Goal: Task Accomplishment & Management: Complete application form

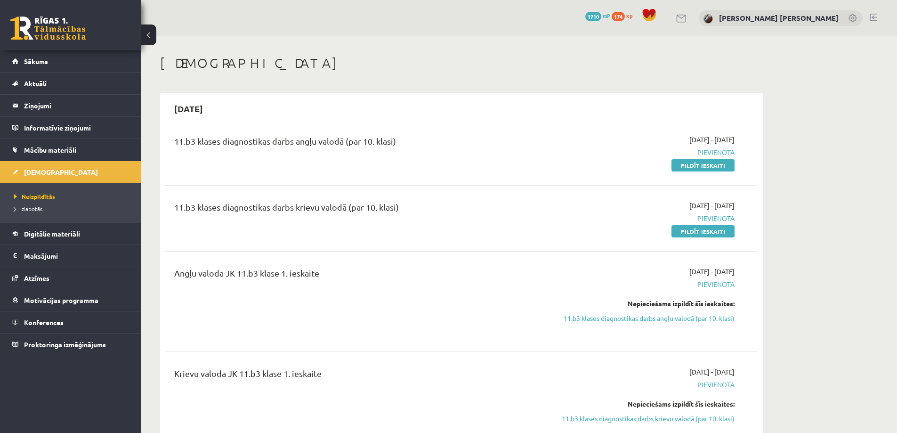
scroll to position [1688, 0]
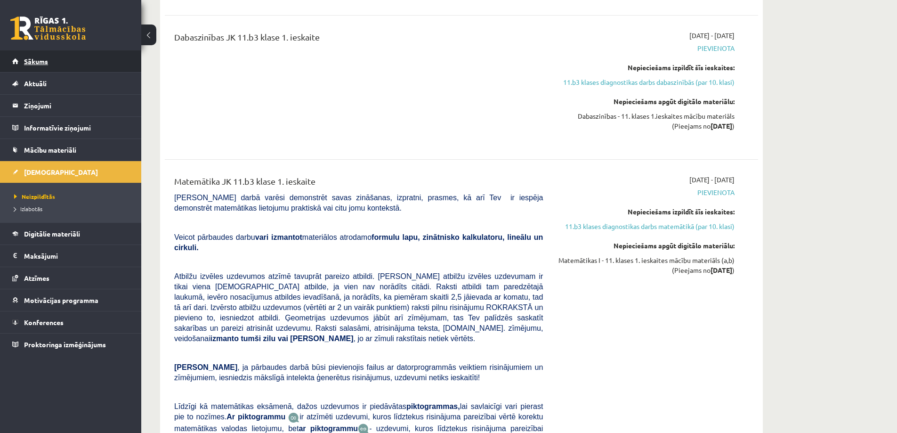
click at [35, 58] on span "Sākums" at bounding box center [36, 61] width 24 height 8
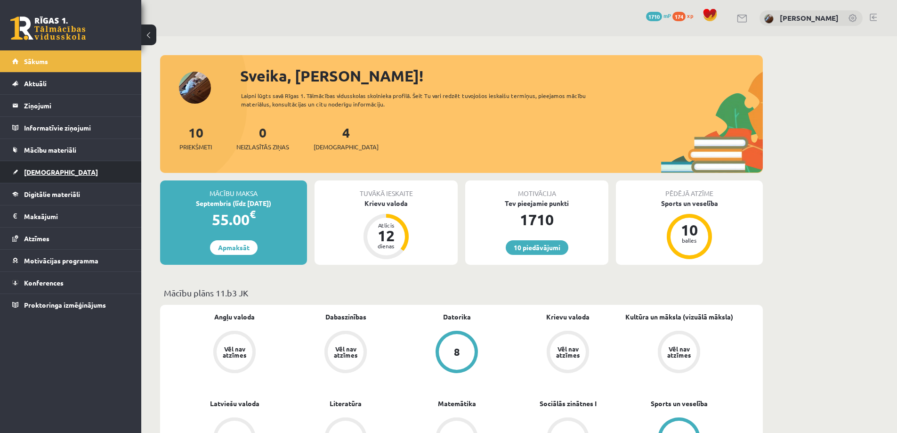
click at [46, 168] on link "[DEMOGRAPHIC_DATA]" at bounding box center [70, 172] width 117 height 22
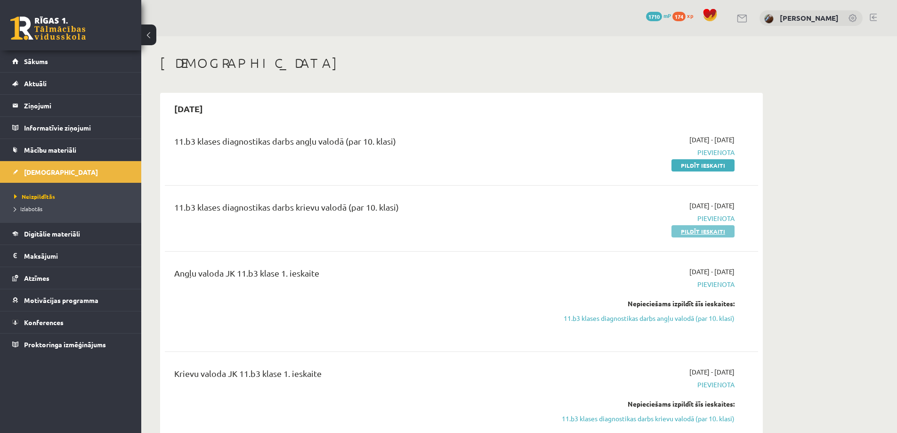
click at [683, 229] on link "Pildīt ieskaiti" at bounding box center [702, 231] width 63 height 12
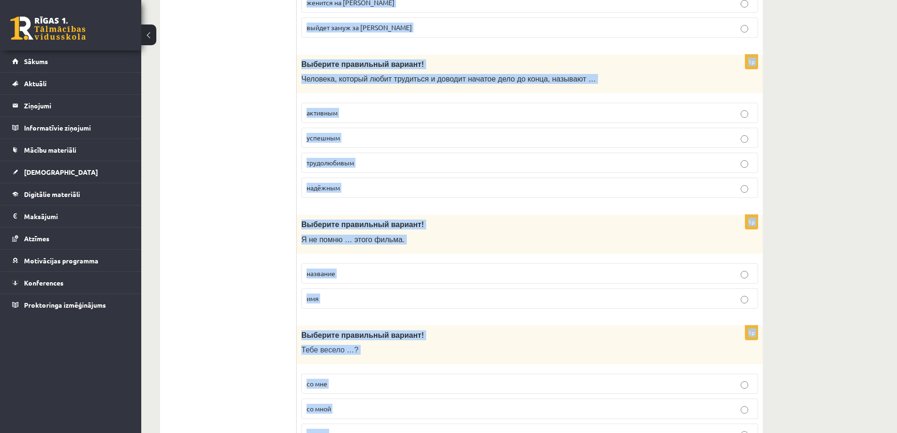
scroll to position [2964, 0]
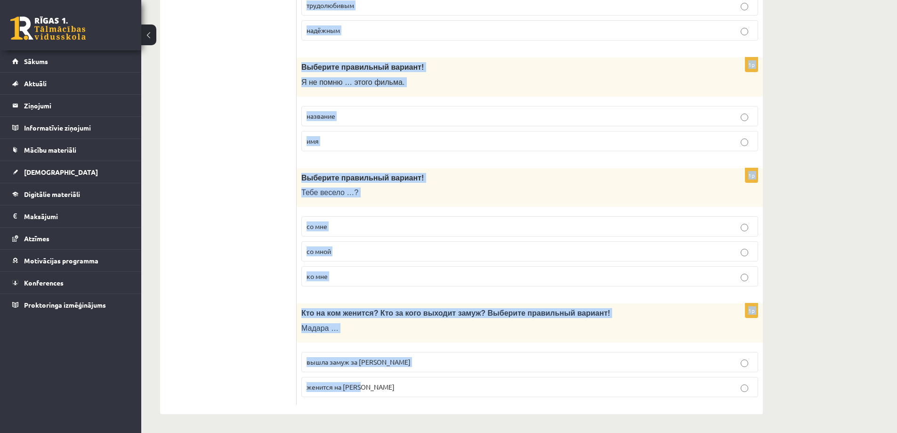
drag, startPoint x: 301, startPoint y: 89, endPoint x: 740, endPoint y: 403, distance: 539.9
copy form "Loremips dolorsitam consect! Adi elits doeius, te in utlaboreet dolo — magnaal …"
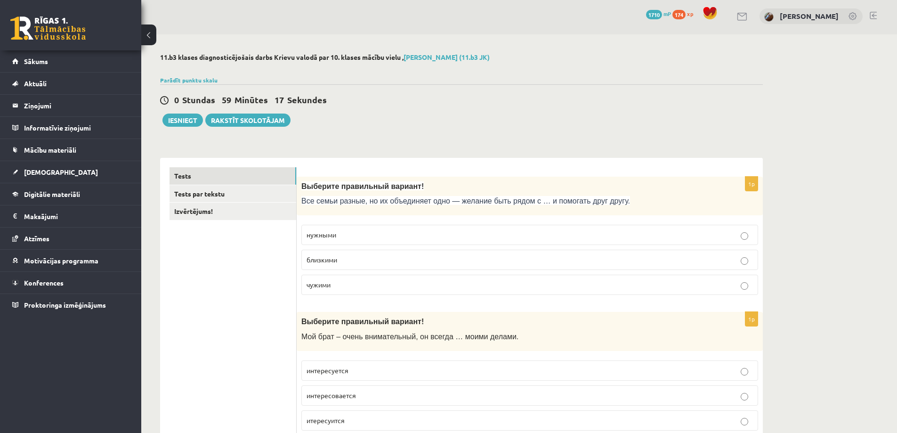
scroll to position [0, 0]
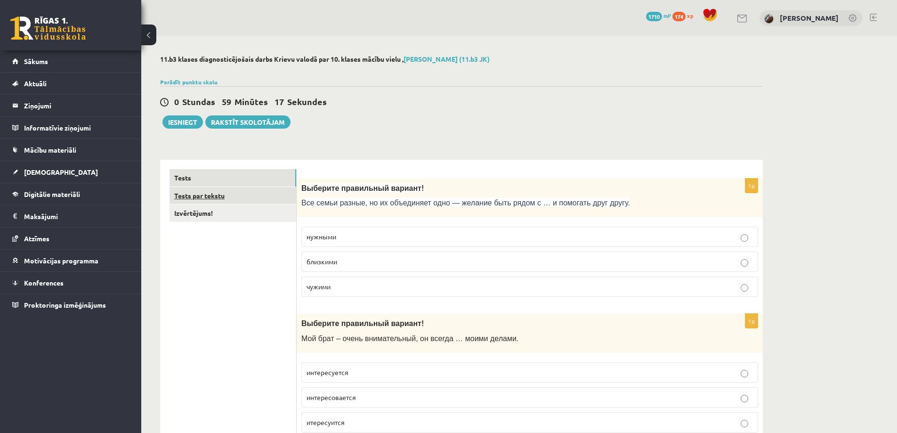
click at [201, 193] on link "Tests par tekstu" at bounding box center [232, 195] width 127 height 17
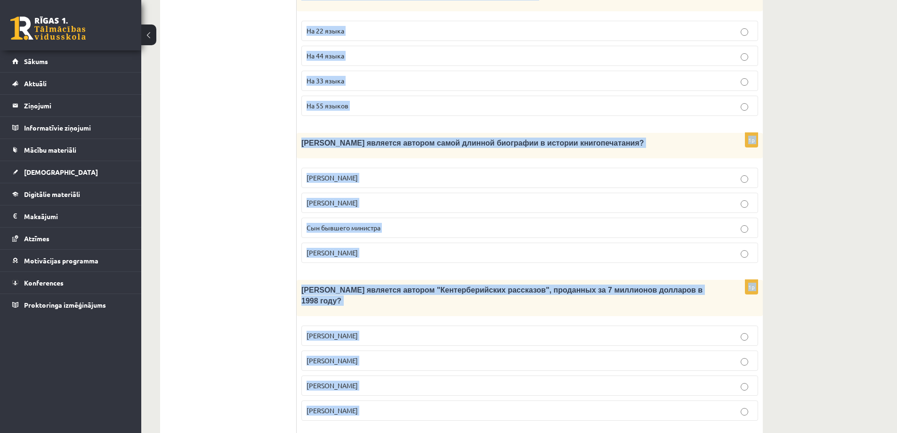
scroll to position [823, 0]
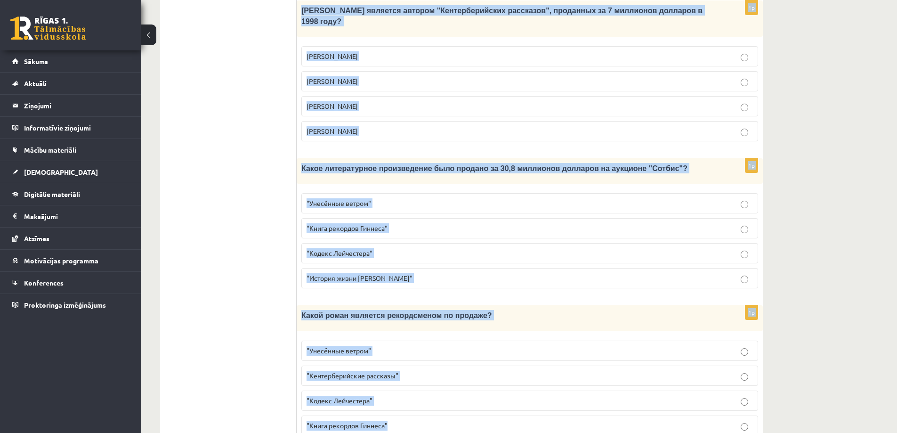
drag, startPoint x: 303, startPoint y: 32, endPoint x: 740, endPoint y: 399, distance: 570.8
copy form "Прочитайте текст «Интересные факты о книгах», выберите правильный вариант! Инте…"
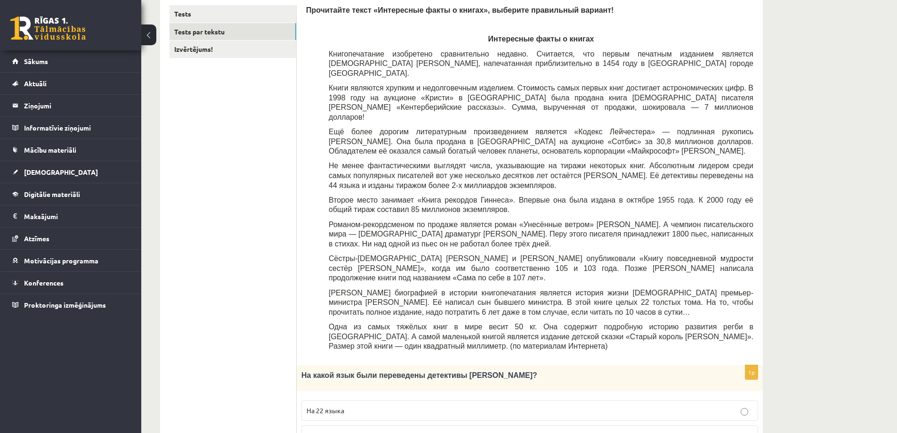
scroll to position [22, 0]
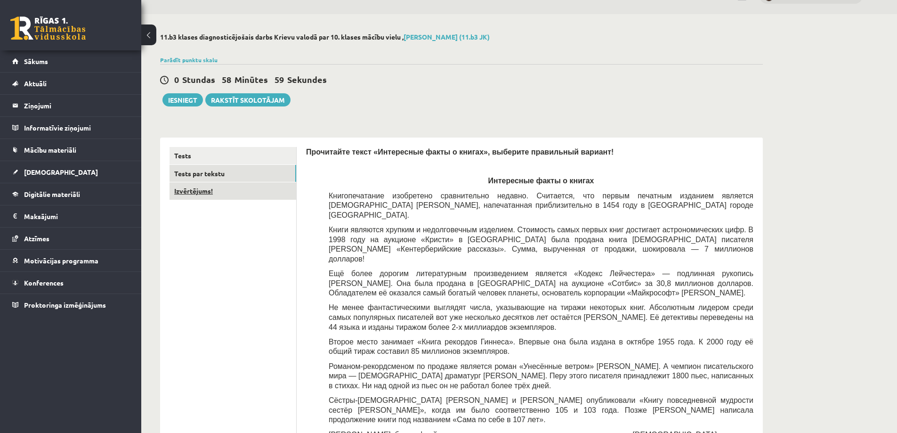
click at [218, 190] on link "Izvērtējums!" at bounding box center [232, 190] width 127 height 17
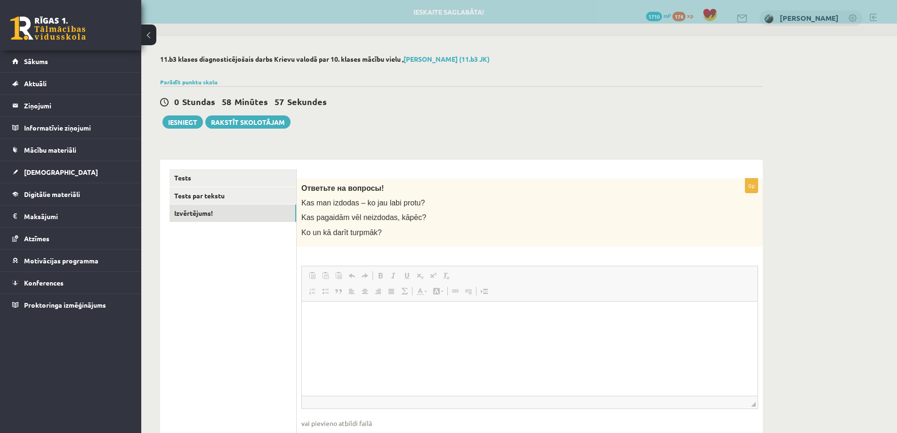
scroll to position [0, 0]
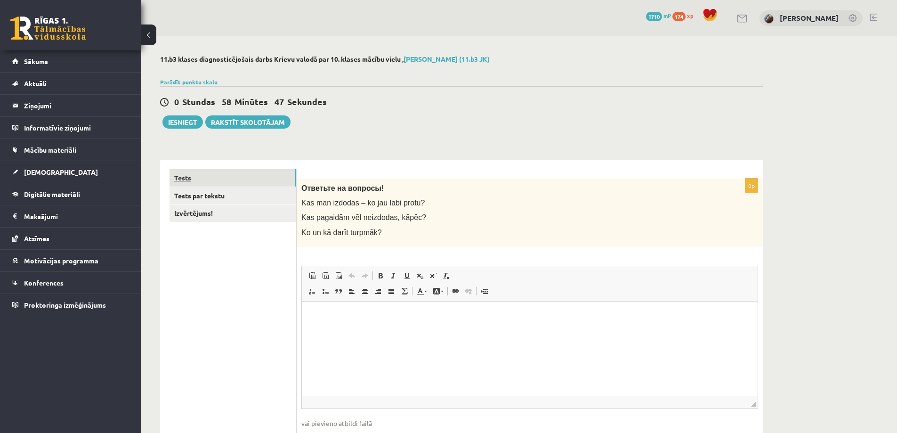
click at [242, 178] on link "Tests" at bounding box center [232, 177] width 127 height 17
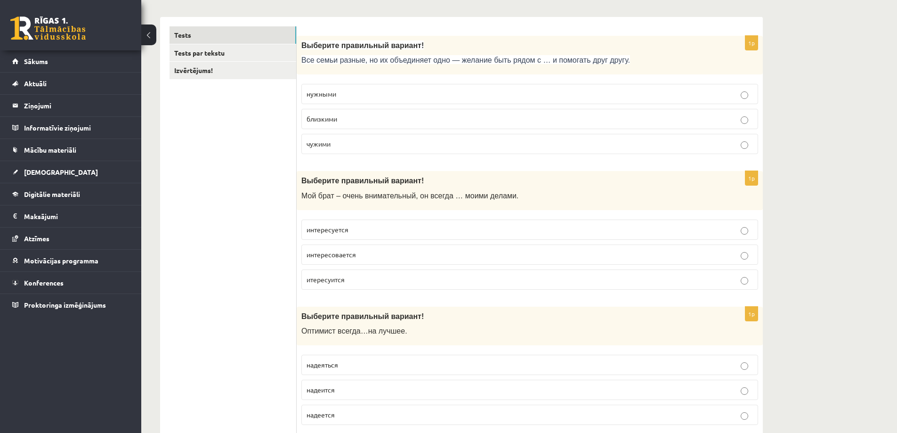
scroll to position [141, 0]
click at [350, 120] on p "близкими" at bounding box center [530, 120] width 446 height 10
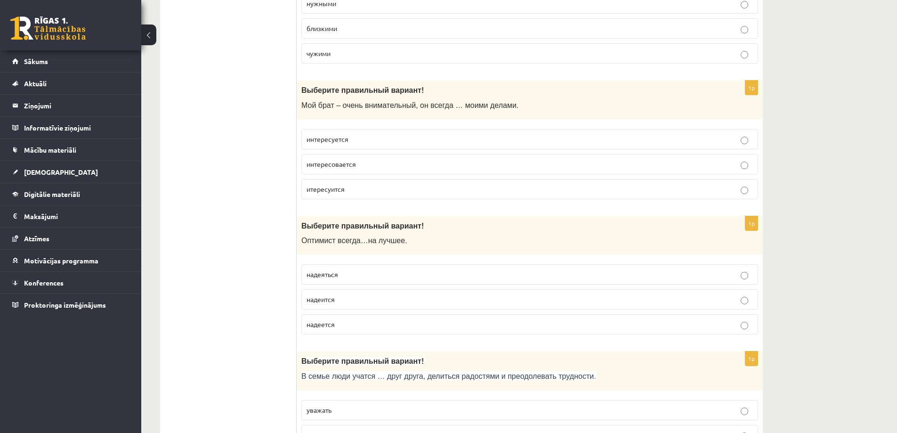
scroll to position [235, 0]
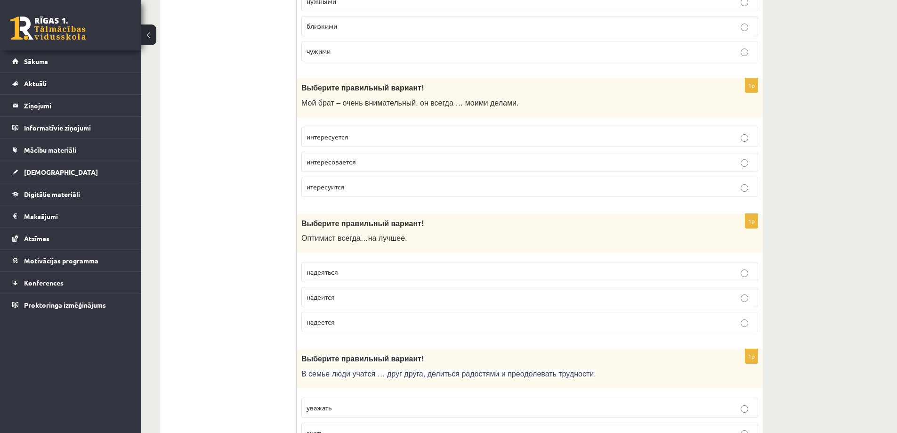
click at [352, 141] on p "интересуется" at bounding box center [530, 137] width 446 height 10
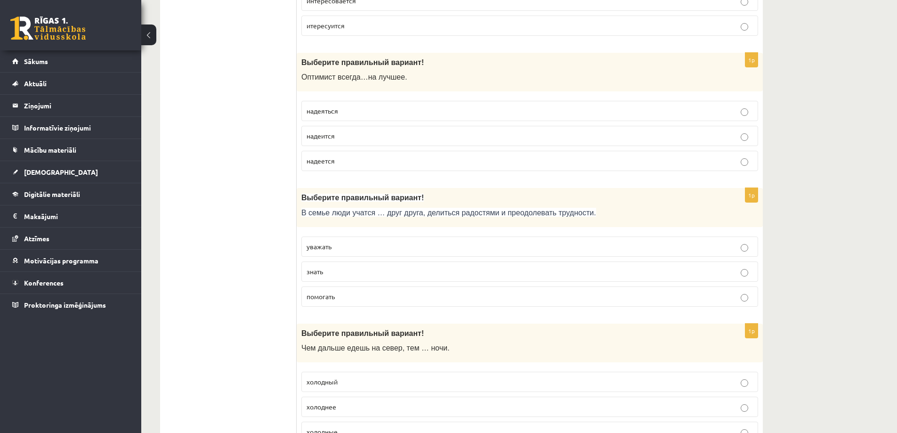
scroll to position [424, 0]
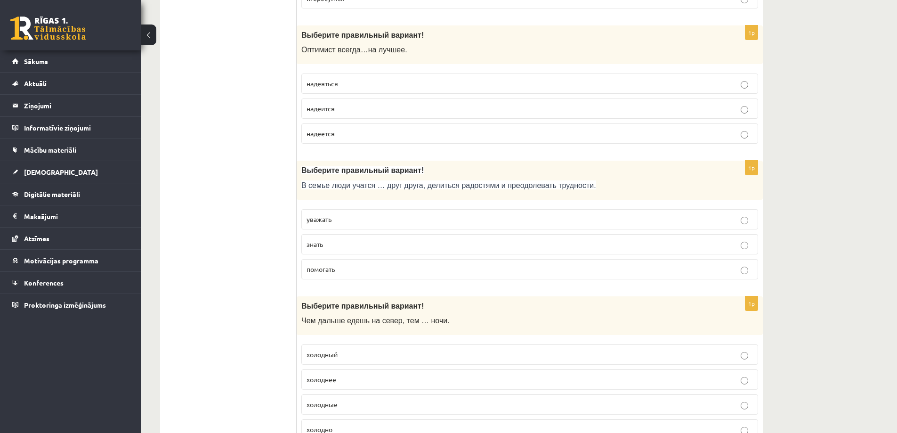
click at [328, 134] on span "надеется" at bounding box center [321, 133] width 28 height 8
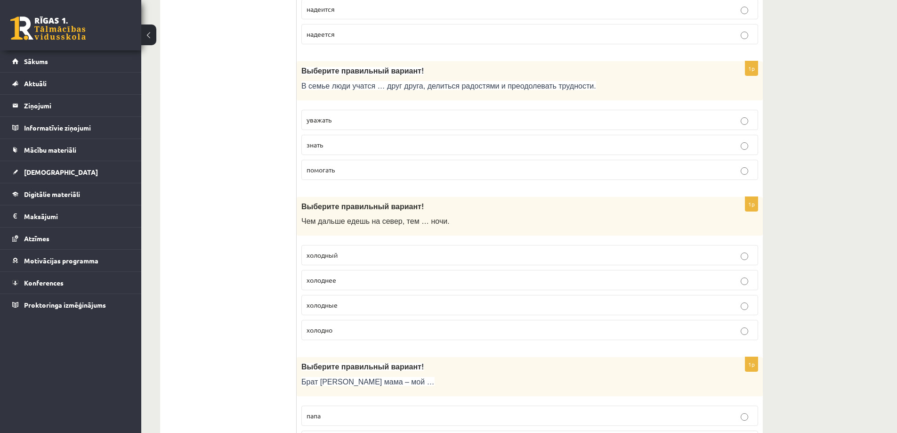
scroll to position [565, 0]
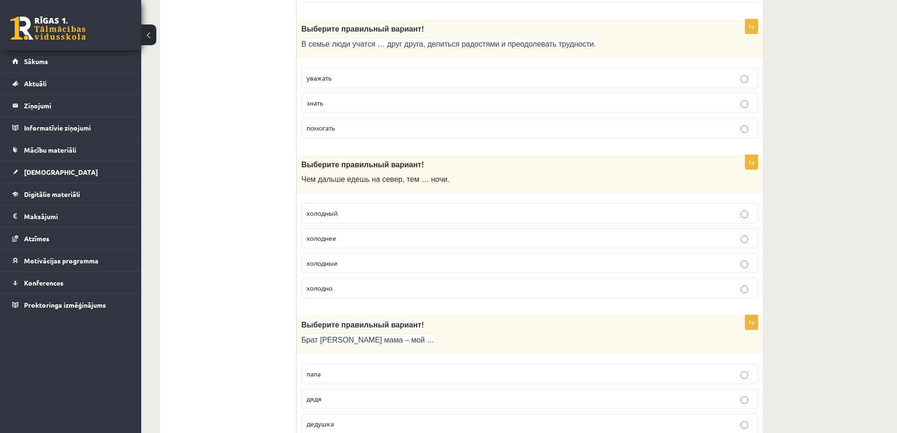
click at [326, 77] on span "уважать" at bounding box center [319, 77] width 25 height 8
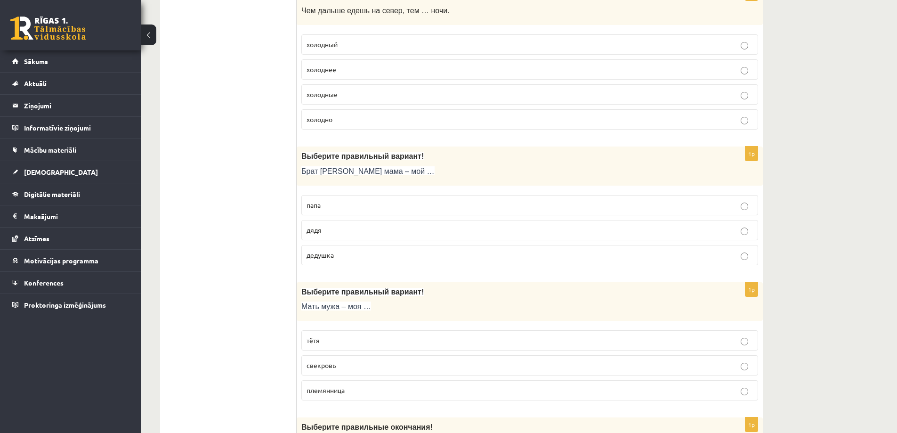
scroll to position [706, 0]
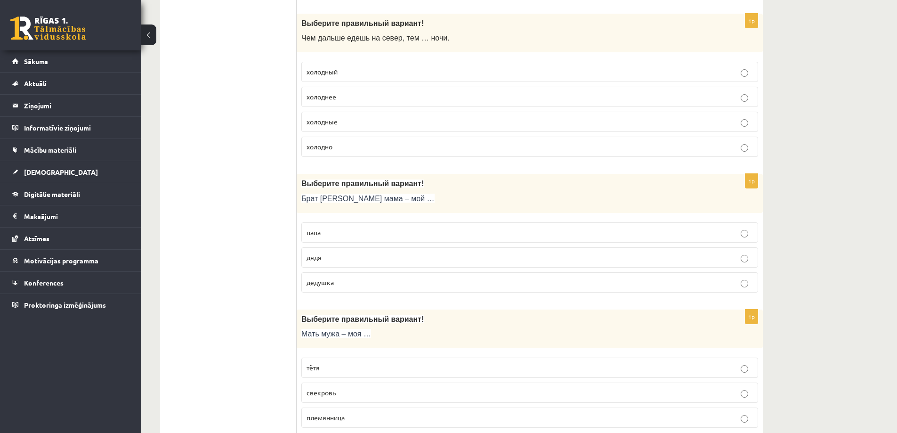
click at [347, 96] on p "холоднее" at bounding box center [530, 97] width 446 height 10
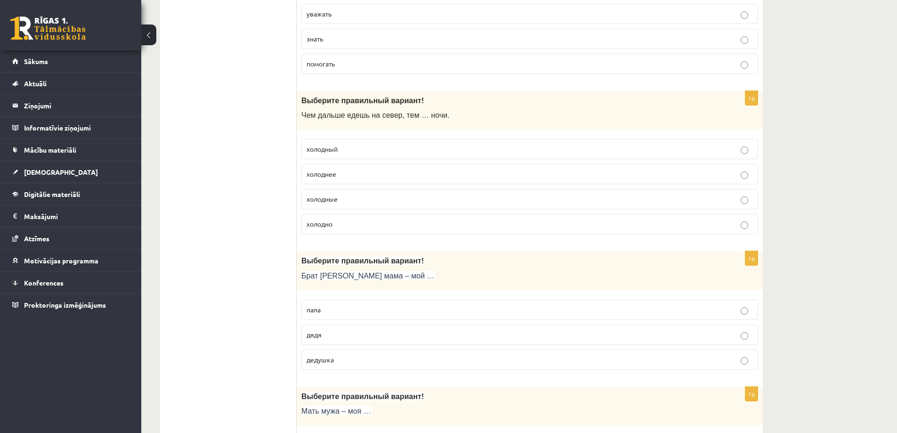
scroll to position [659, 0]
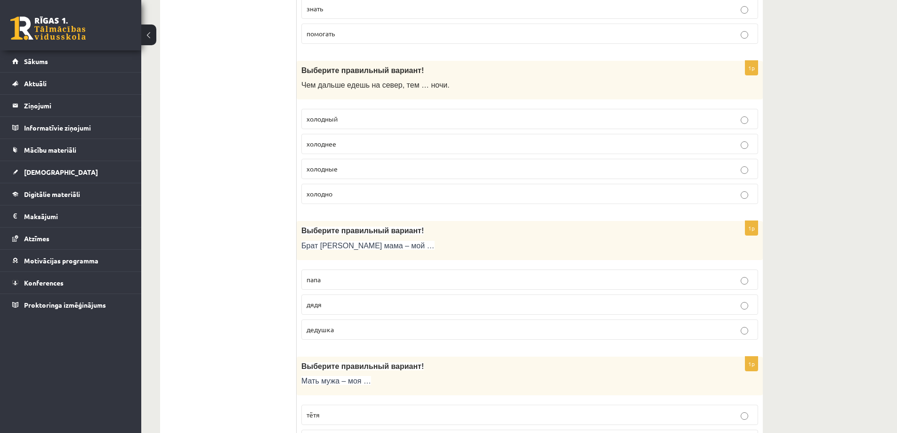
click at [331, 302] on p "дядя" at bounding box center [530, 304] width 446 height 10
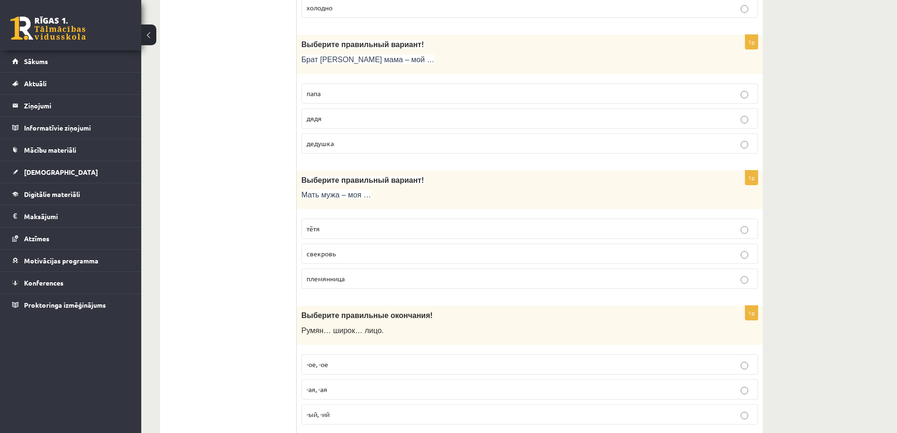
scroll to position [847, 0]
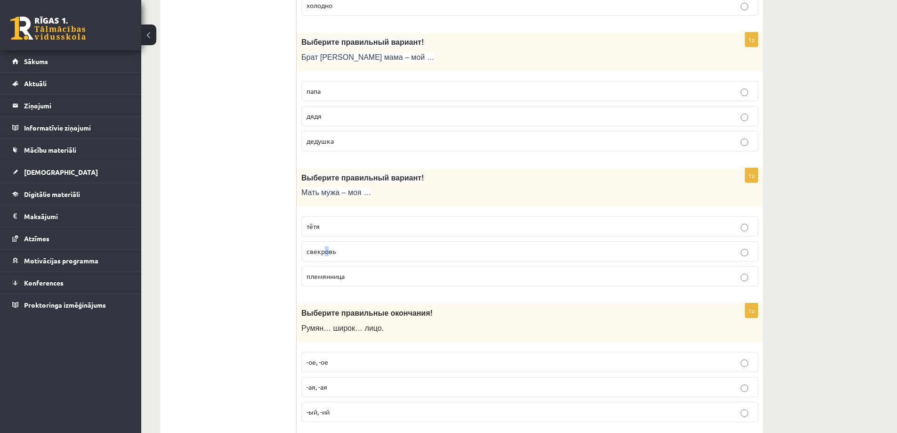
click at [326, 257] on label "свекровь" at bounding box center [529, 251] width 457 height 20
click at [400, 248] on p "свекровь" at bounding box center [530, 251] width 446 height 10
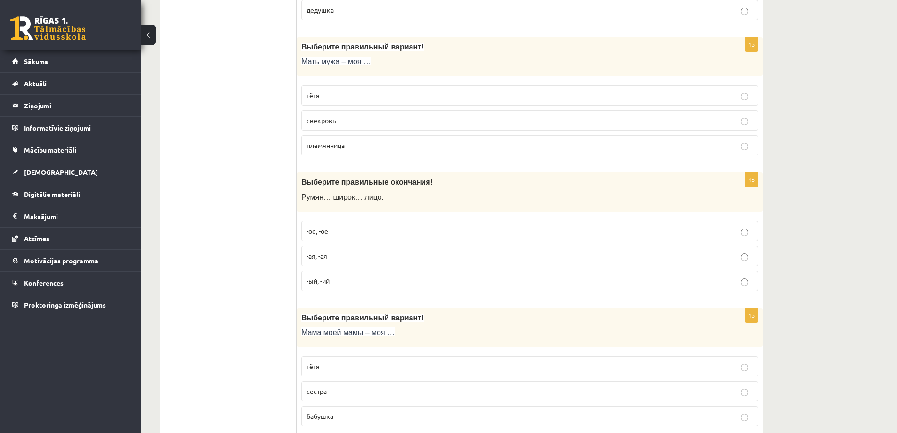
scroll to position [989, 0]
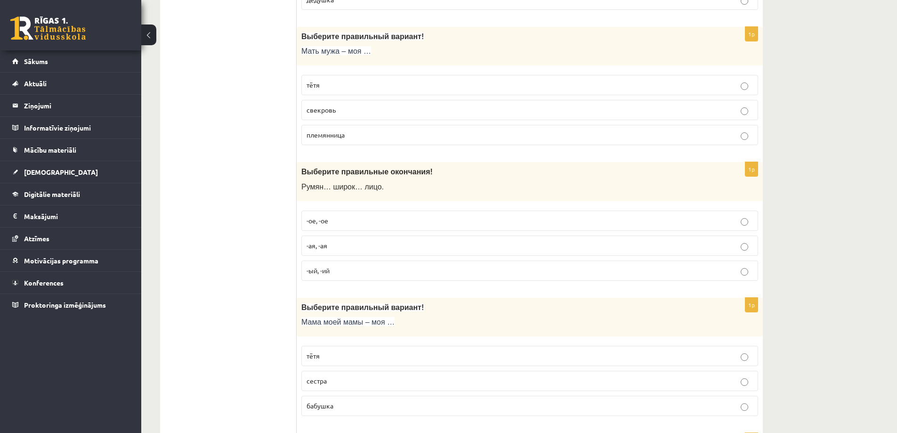
click at [348, 220] on p "-ое, -ое" at bounding box center [530, 221] width 446 height 10
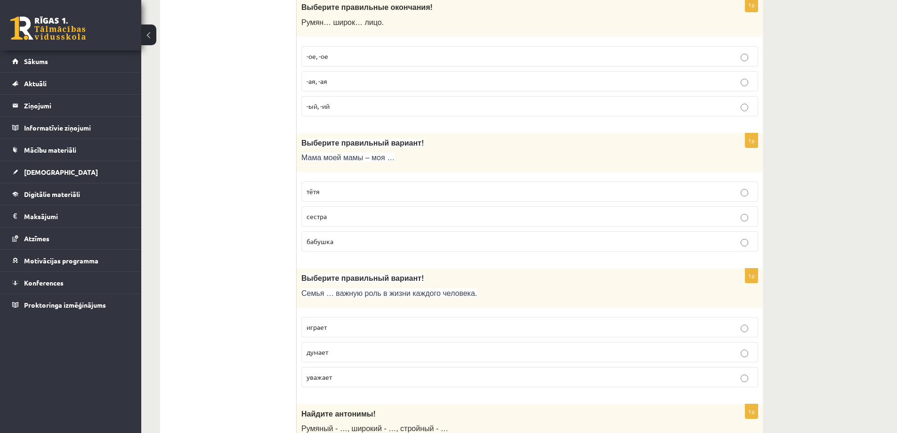
scroll to position [1224, 0]
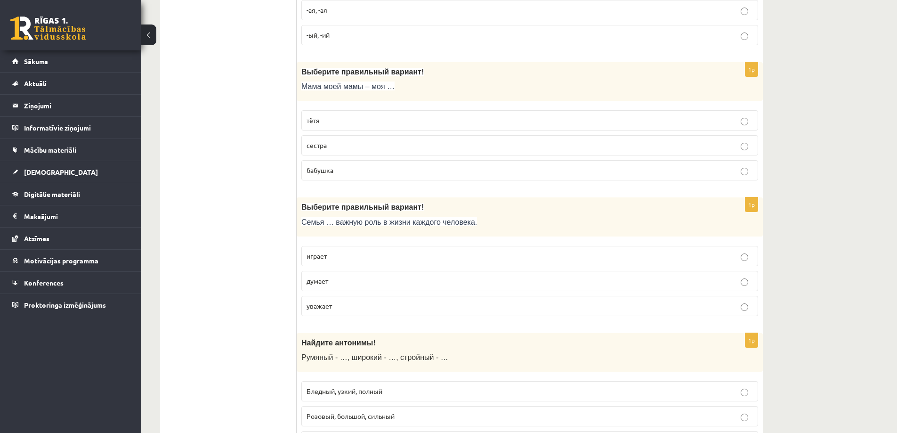
click at [334, 173] on p "бабушка" at bounding box center [530, 170] width 446 height 10
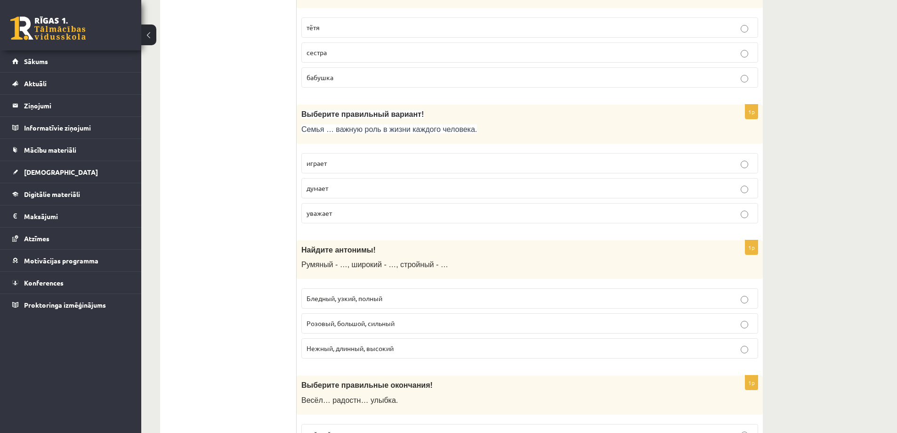
scroll to position [1318, 0]
click at [332, 295] on span "Бледный, узкий, полный" at bounding box center [345, 296] width 76 height 8
click at [337, 163] on p "играет" at bounding box center [530, 162] width 446 height 10
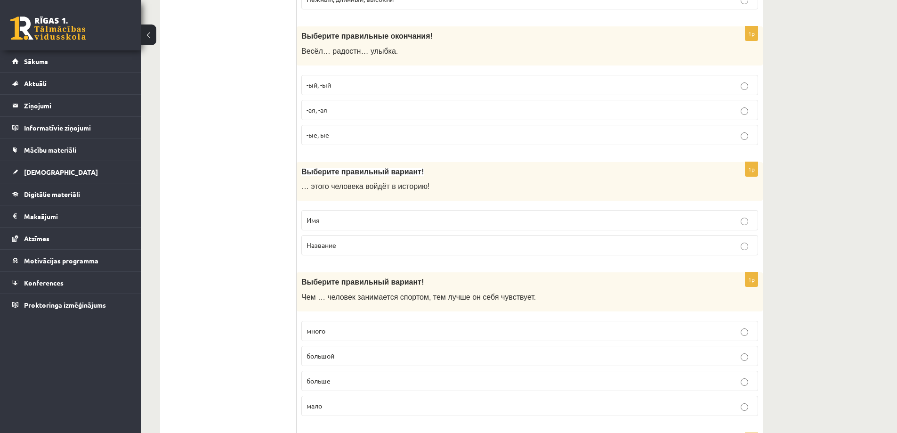
scroll to position [1695, 0]
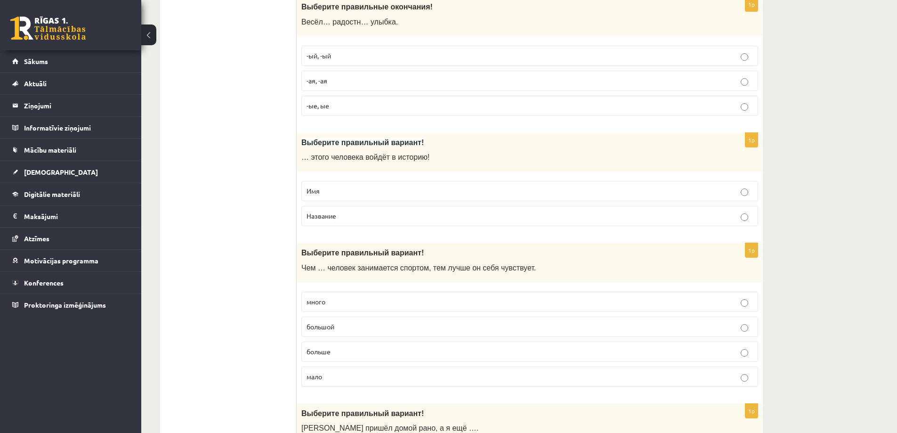
click at [320, 85] on p "-ая, -ая" at bounding box center [530, 81] width 446 height 10
click at [322, 193] on p "Имя" at bounding box center [530, 191] width 446 height 10
click at [330, 347] on p "больше" at bounding box center [530, 352] width 446 height 10
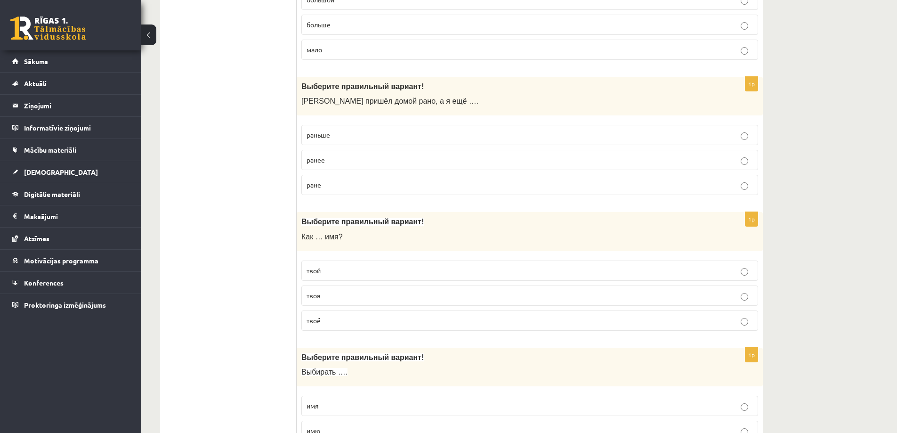
scroll to position [2025, 0]
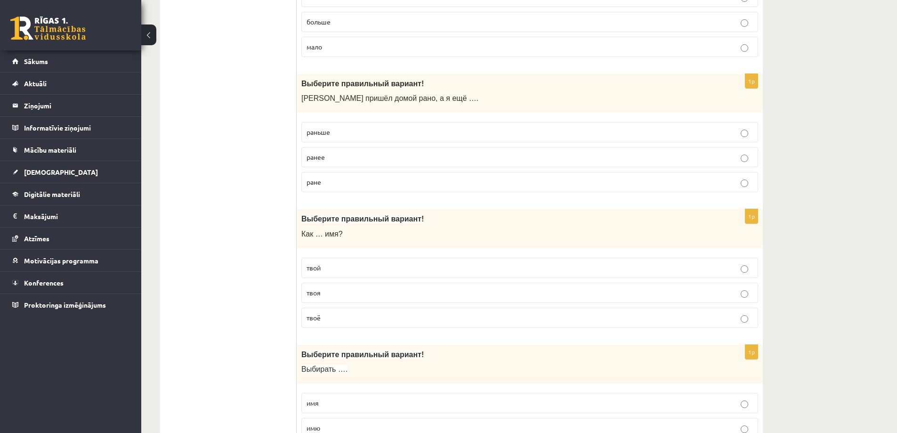
click at [333, 318] on p "твоё" at bounding box center [530, 318] width 446 height 10
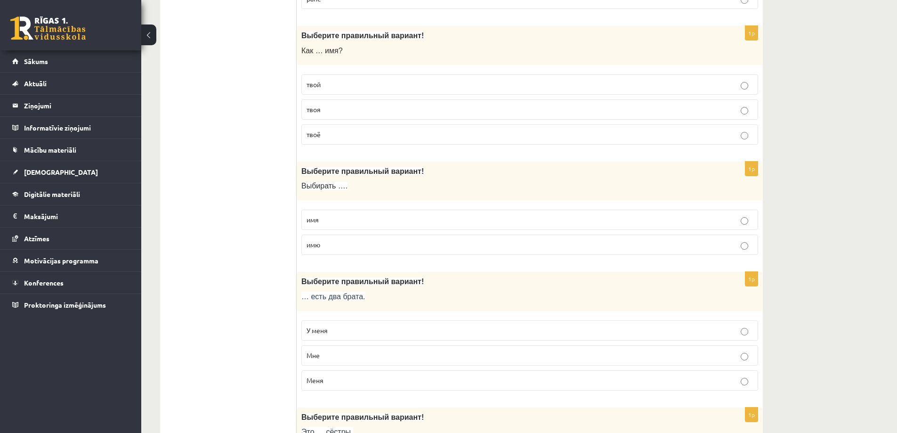
scroll to position [2213, 0]
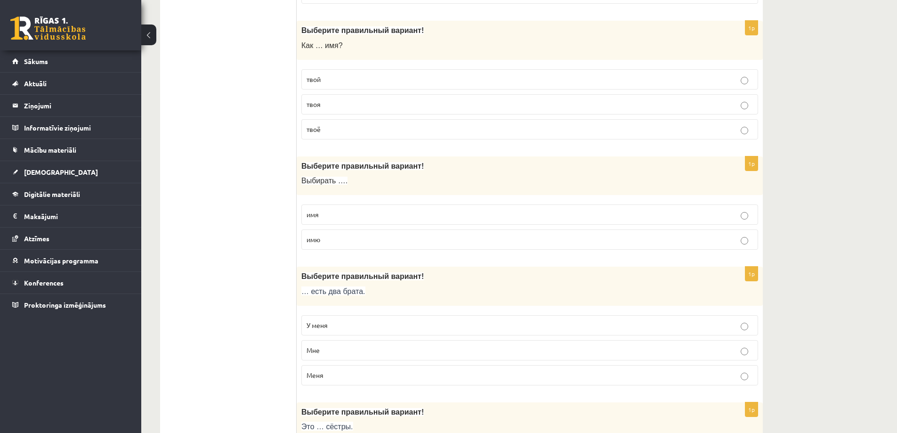
click at [341, 216] on p "имя" at bounding box center [530, 215] width 446 height 10
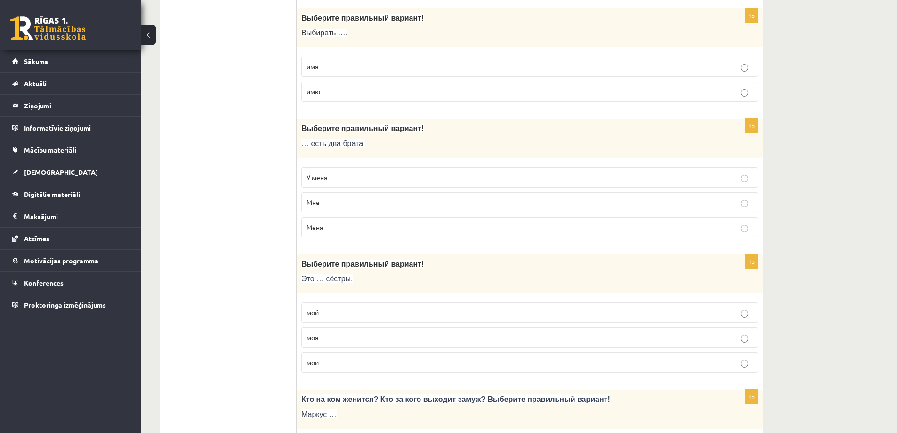
scroll to position [2354, 0]
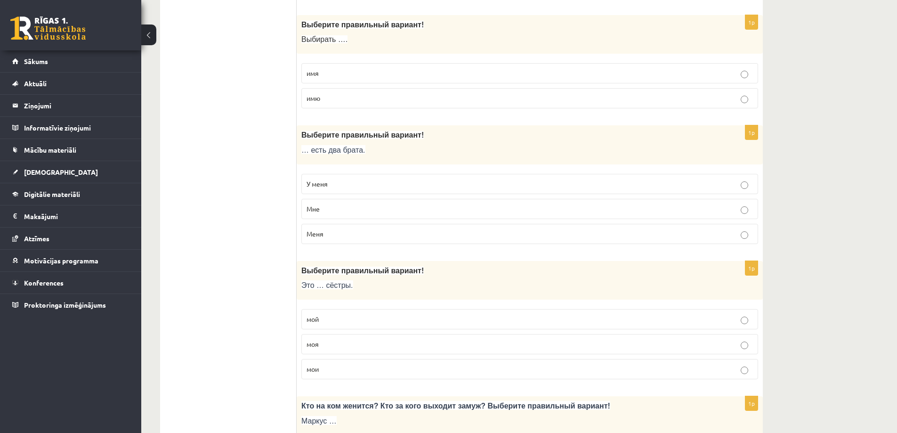
click at [334, 179] on p "У меня" at bounding box center [530, 184] width 446 height 10
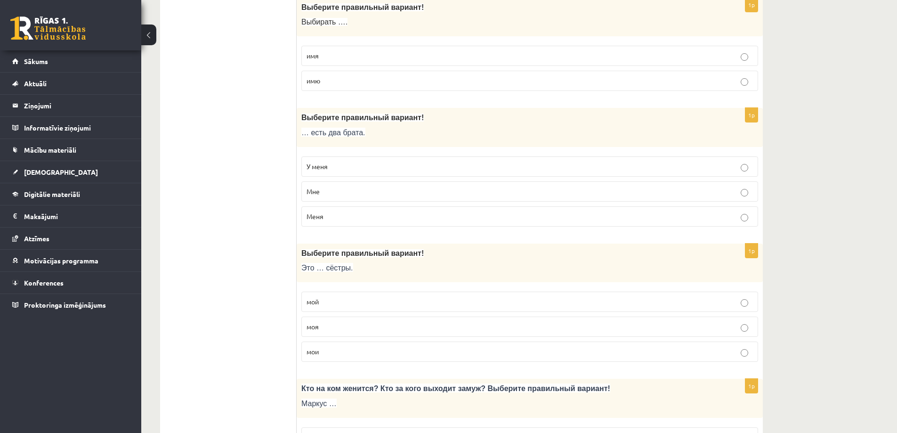
scroll to position [2401, 0]
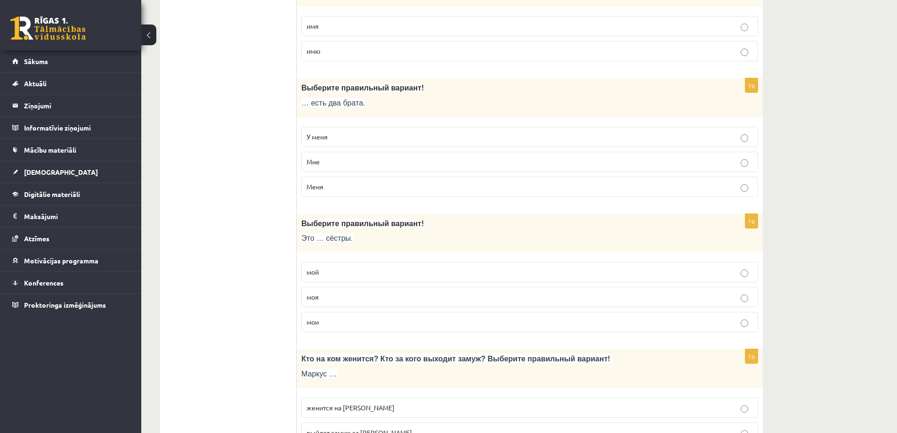
click at [329, 325] on p "мои" at bounding box center [530, 322] width 446 height 10
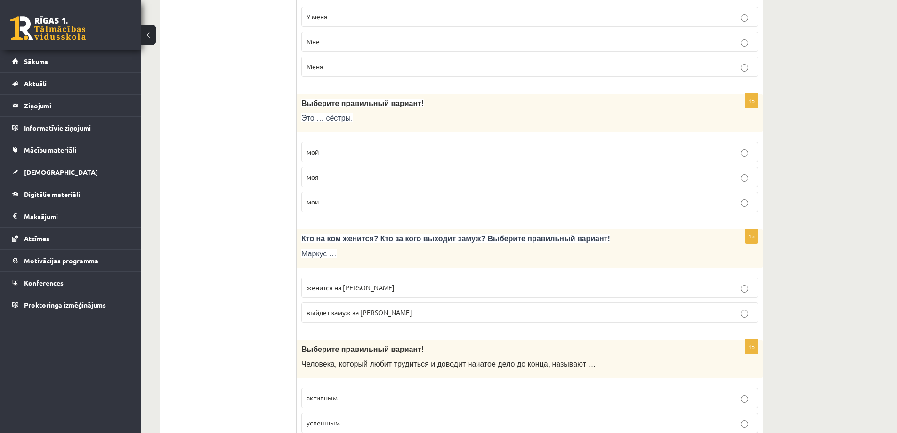
scroll to position [2542, 0]
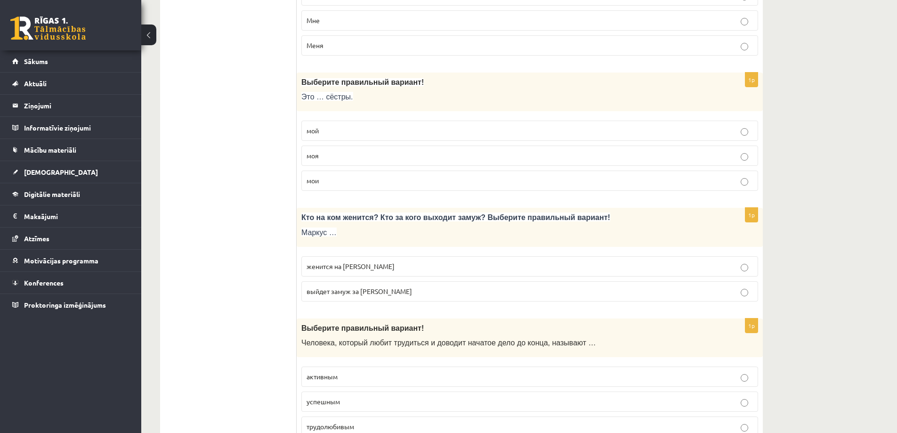
click at [365, 268] on p "женится на Агнии" at bounding box center [530, 266] width 446 height 10
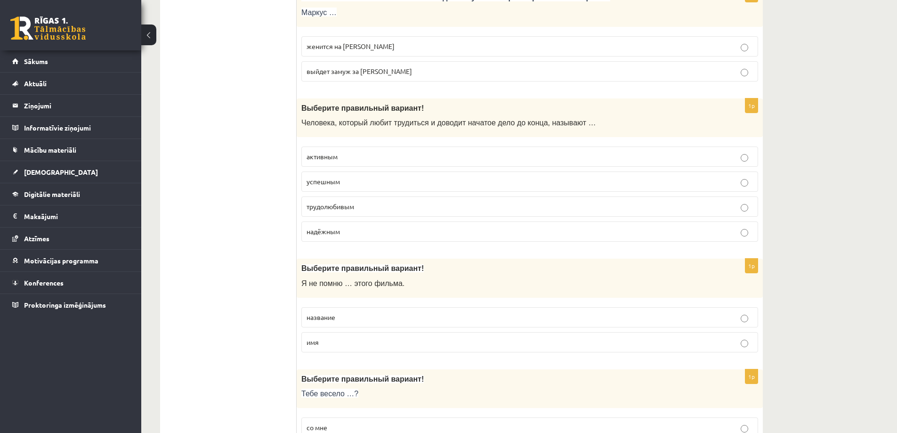
scroll to position [2778, 0]
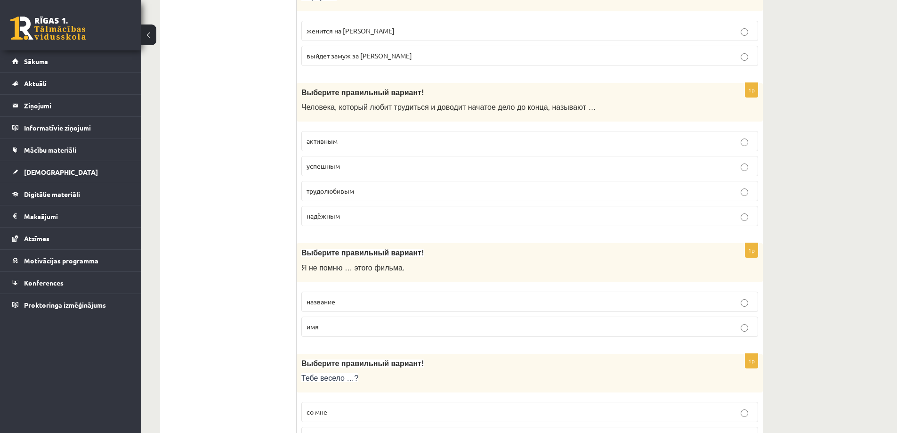
click at [452, 408] on p "со мне" at bounding box center [530, 412] width 446 height 10
click at [418, 391] on div "Выберите правильный вариант! Тебе весело …?" at bounding box center [530, 373] width 466 height 39
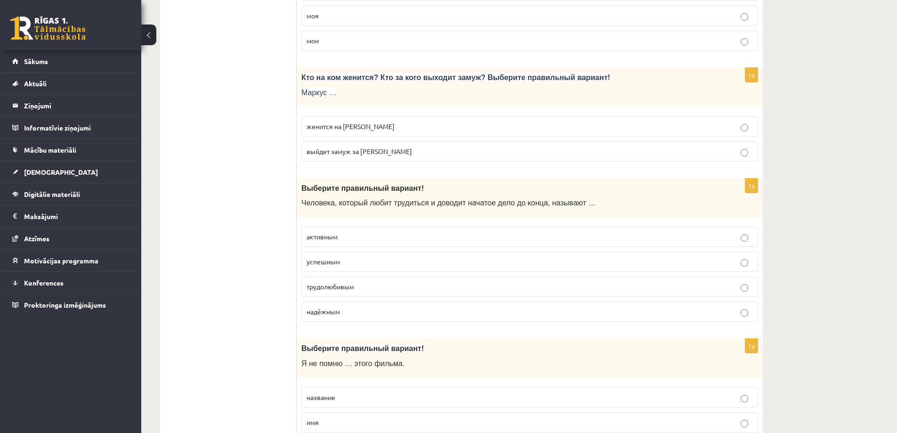
scroll to position [2684, 0]
click at [322, 287] on span "трудолюбивым" at bounding box center [331, 285] width 48 height 8
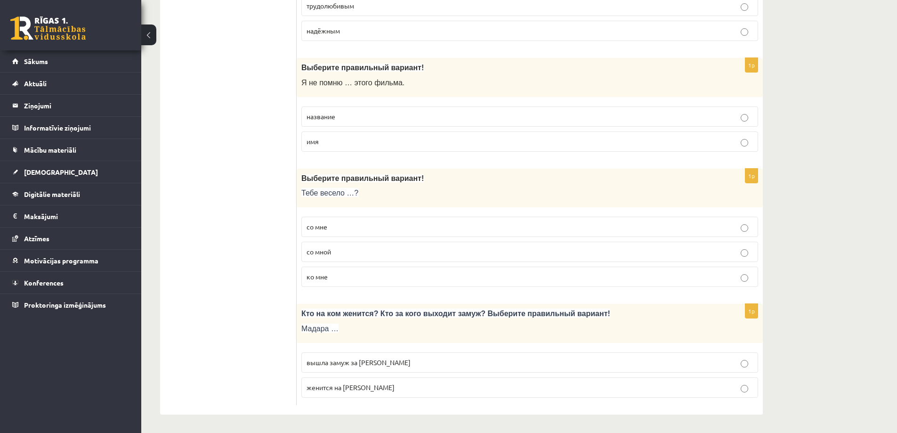
scroll to position [2964, 0]
click at [317, 117] on span "название" at bounding box center [321, 115] width 29 height 8
click at [364, 250] on p "со мной" at bounding box center [530, 251] width 446 height 10
click at [357, 357] on span "вышла замуж за Марка" at bounding box center [359, 361] width 104 height 8
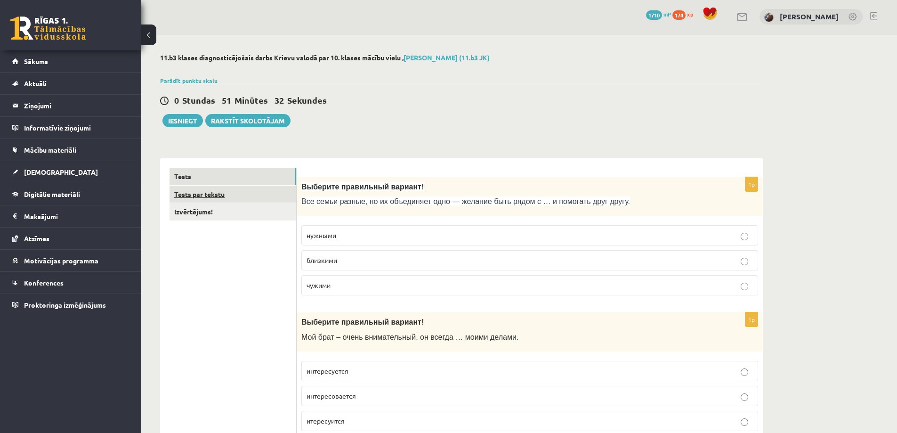
scroll to position [0, 0]
click at [226, 193] on link "Tests par tekstu" at bounding box center [232, 195] width 127 height 17
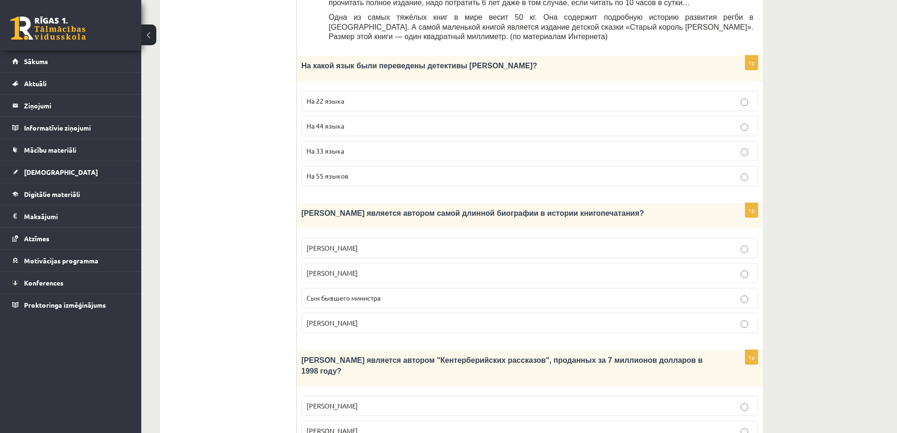
scroll to position [471, 0]
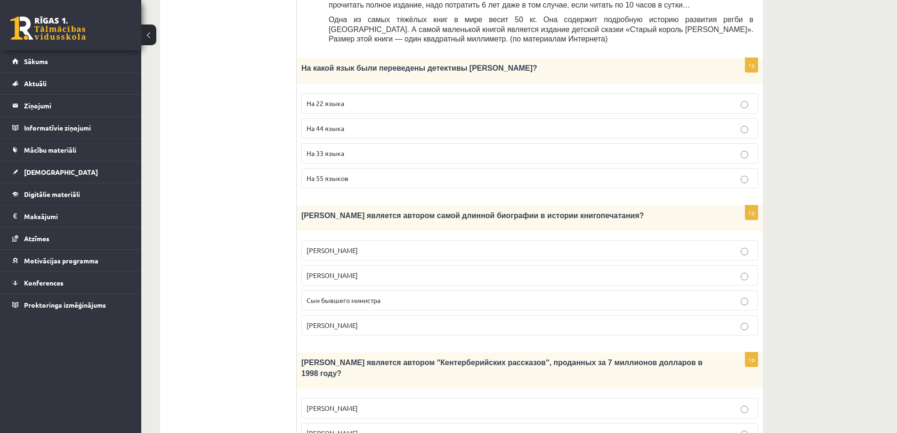
click at [353, 123] on p "На 44 языка" at bounding box center [530, 128] width 446 height 10
click at [337, 296] on span "Сын бывшего министра" at bounding box center [344, 300] width 74 height 8
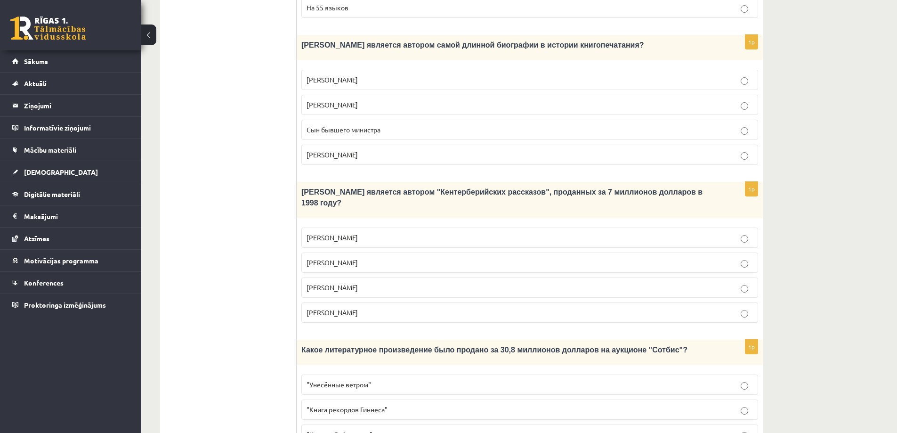
scroll to position [659, 0]
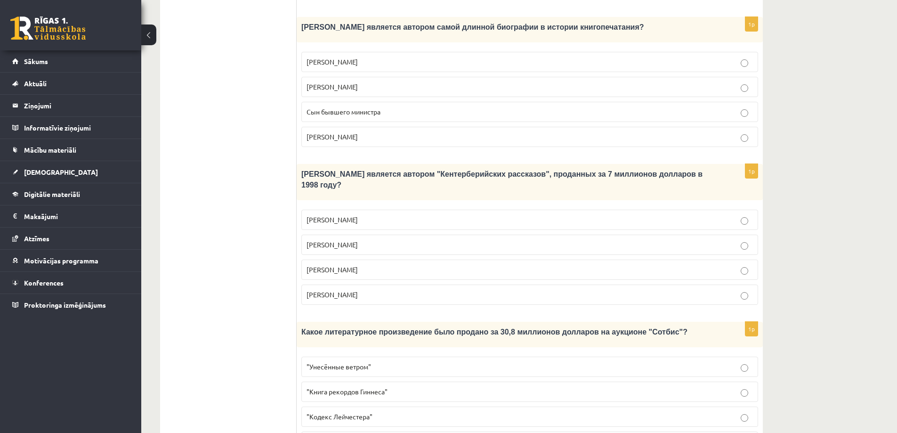
drag, startPoint x: 344, startPoint y: 229, endPoint x: 342, endPoint y: 240, distance: 10.9
click at [344, 265] on span "Джефри Чосер" at bounding box center [332, 269] width 51 height 8
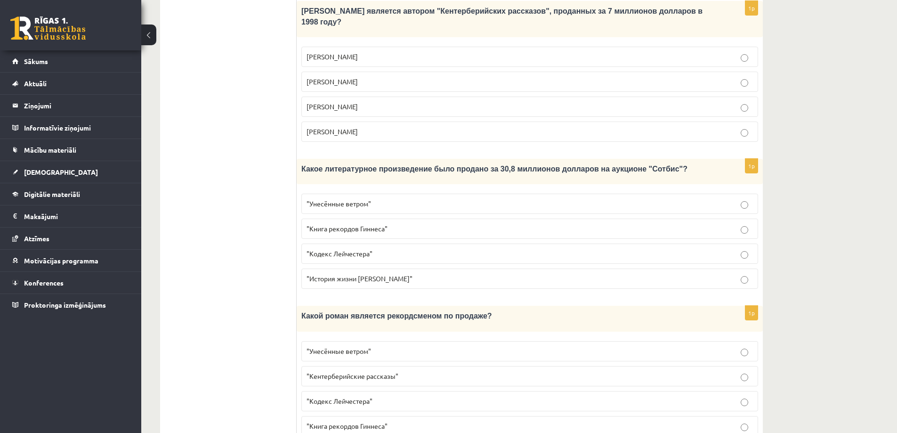
scroll to position [823, 0]
click at [352, 248] on span ""Кодекс Лейчестера"" at bounding box center [340, 252] width 66 height 8
click at [347, 346] on span ""Унесённые ветром"" at bounding box center [339, 350] width 65 height 8
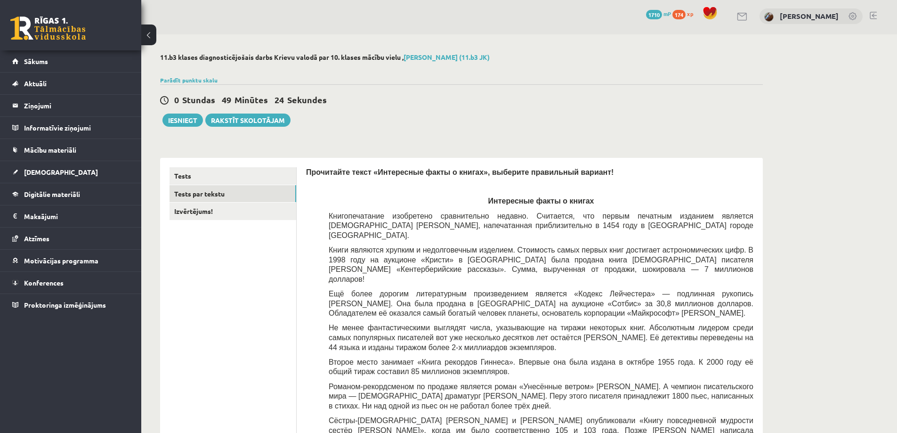
scroll to position [0, 0]
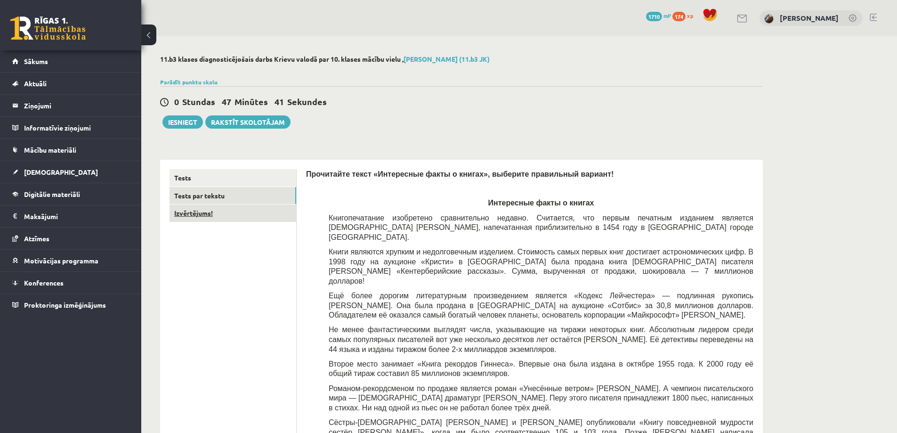
click at [233, 214] on link "Izvērtējums!" at bounding box center [232, 212] width 127 height 17
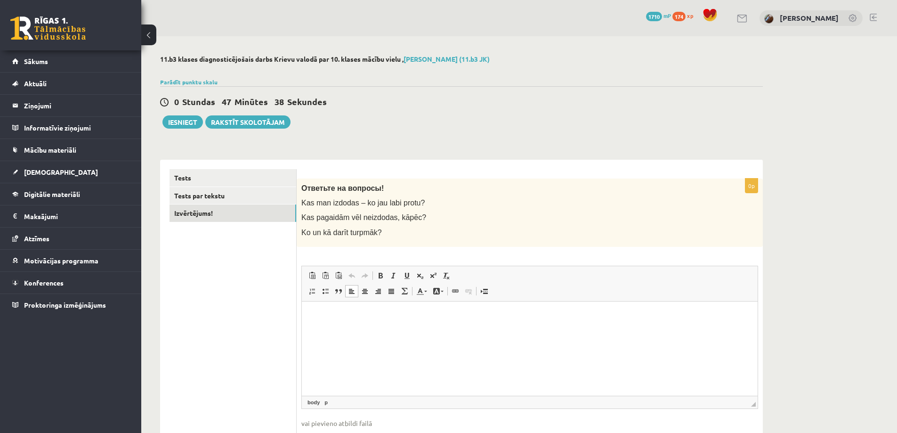
click at [399, 317] on p "Bagātinātā teksta redaktors, wiswyg-editor-user-answer-47024925132480" at bounding box center [529, 315] width 437 height 10
drag, startPoint x: 498, startPoint y: 314, endPoint x: 170, endPoint y: 301, distance: 328.4
click at [302, 301] on html "**********" at bounding box center [530, 315] width 456 height 29
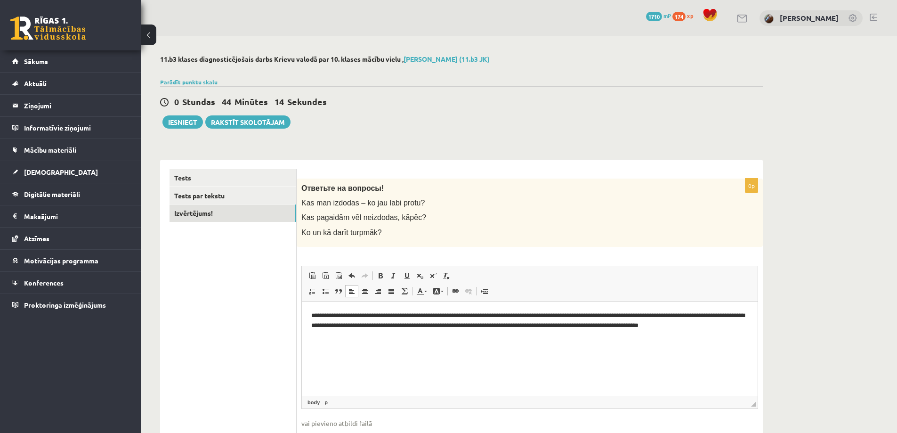
click at [726, 325] on p "**********" at bounding box center [529, 324] width 437 height 29
click at [344, 334] on p "**********" at bounding box center [529, 324] width 437 height 29
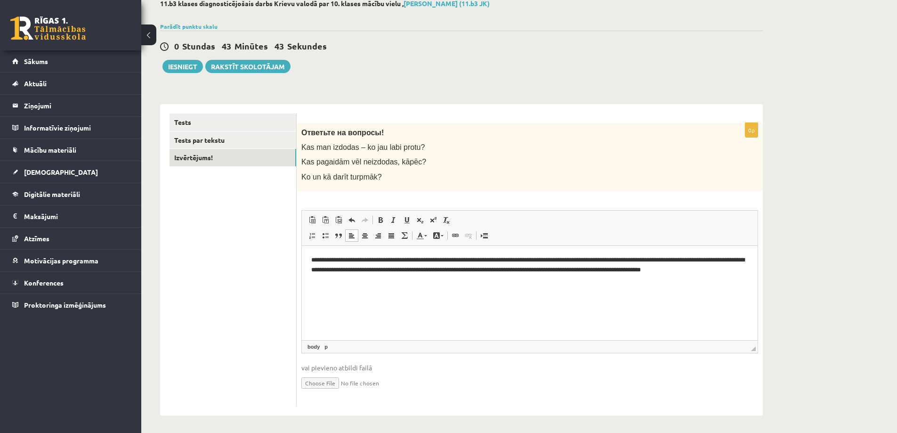
scroll to position [58, 0]
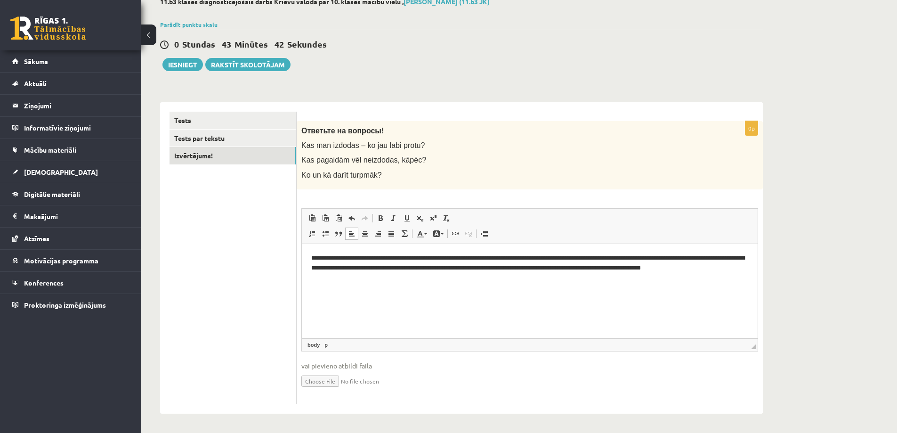
click at [374, 279] on p "**********" at bounding box center [529, 267] width 437 height 29
click at [540, 274] on p "**********" at bounding box center [529, 267] width 437 height 29
click at [681, 280] on p "**********" at bounding box center [529, 267] width 437 height 29
click at [171, 64] on button "Iesniegt" at bounding box center [182, 64] width 40 height 13
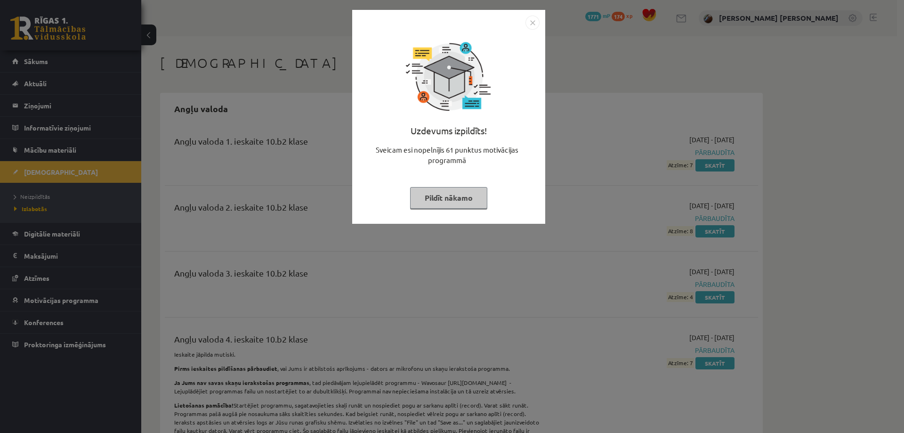
click at [451, 199] on button "Pildīt nākamo" at bounding box center [448, 198] width 77 height 22
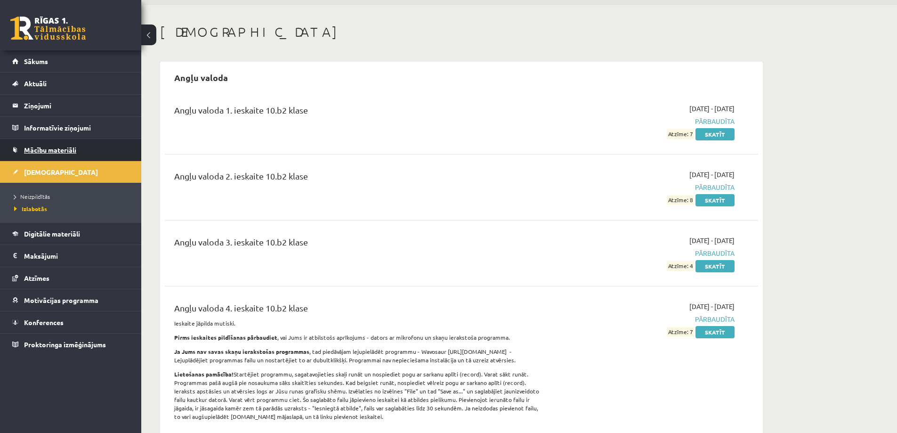
scroll to position [47, 0]
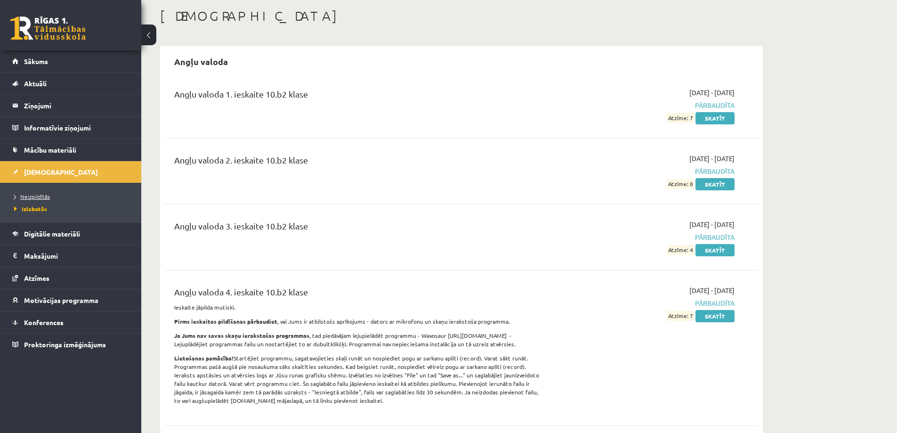
click at [29, 195] on span "Neizpildītās" at bounding box center [32, 197] width 36 height 8
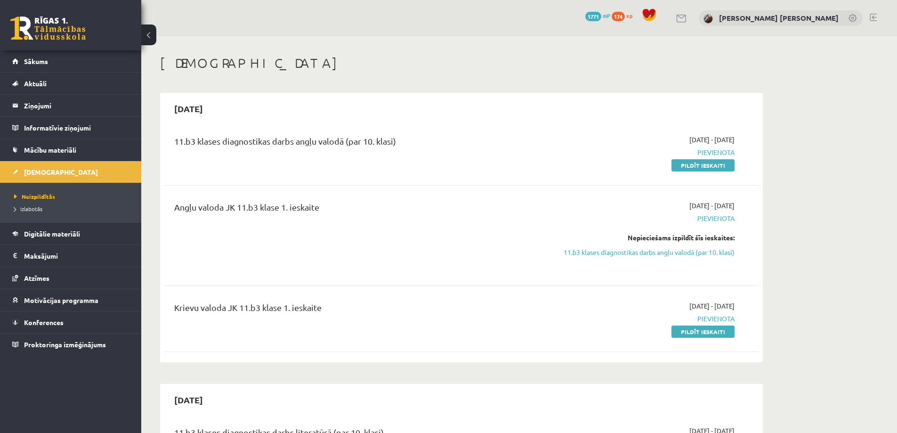
click at [331, 143] on div "11.b3 klases diagnostikas darbs angļu valodā (par 10. klasi)" at bounding box center [358, 143] width 369 height 17
click at [694, 164] on link "Pildīt ieskaiti" at bounding box center [702, 165] width 63 height 12
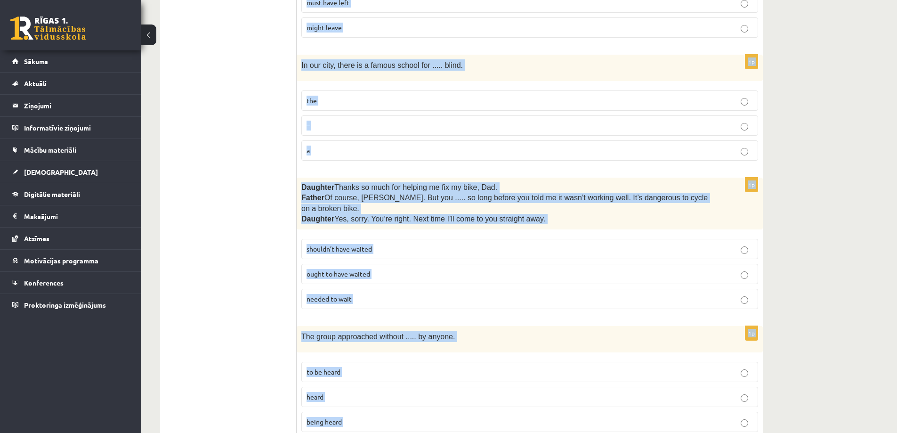
scroll to position [2268, 0]
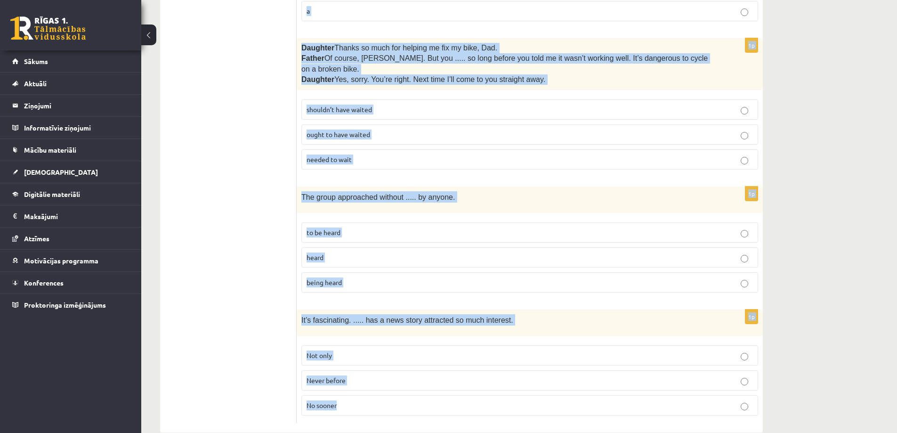
drag, startPoint x: 306, startPoint y: 74, endPoint x: 591, endPoint y: 416, distance: 444.6
copy form "Lore ips dolorsit ame consec adi elitsed doeius. 4t I’u lab etdo ..... ma Aliqu…"
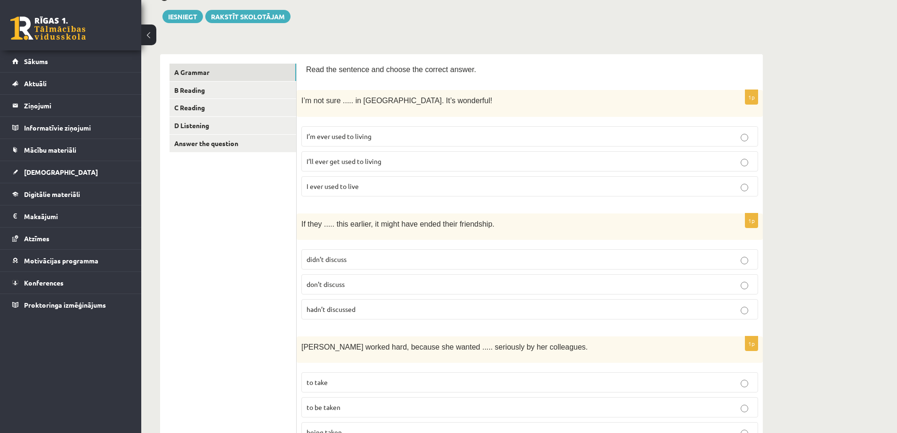
scroll to position [102, 0]
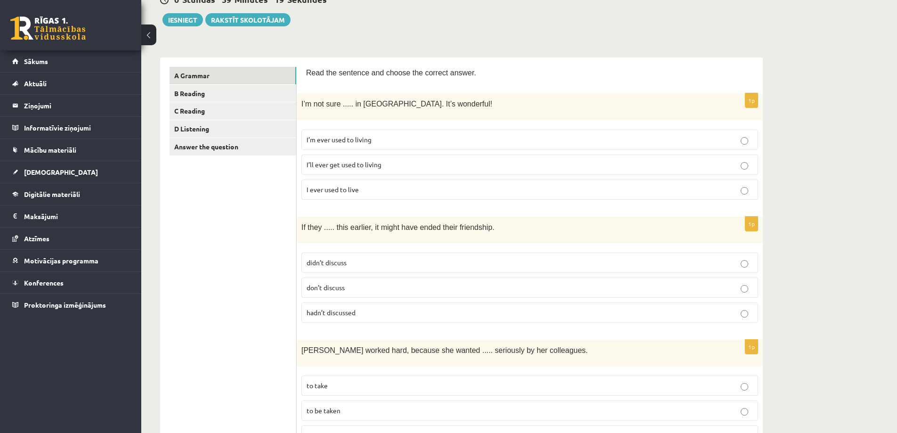
click at [378, 165] on span "I’ll ever get used to living" at bounding box center [344, 164] width 75 height 8
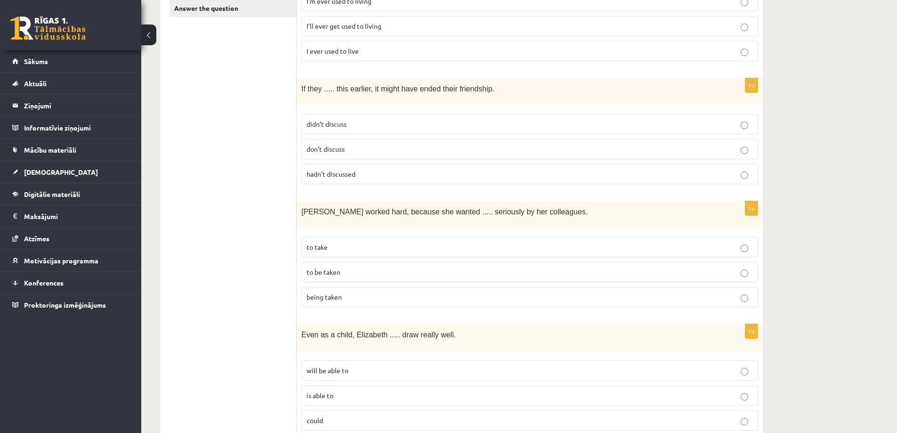
scroll to position [243, 0]
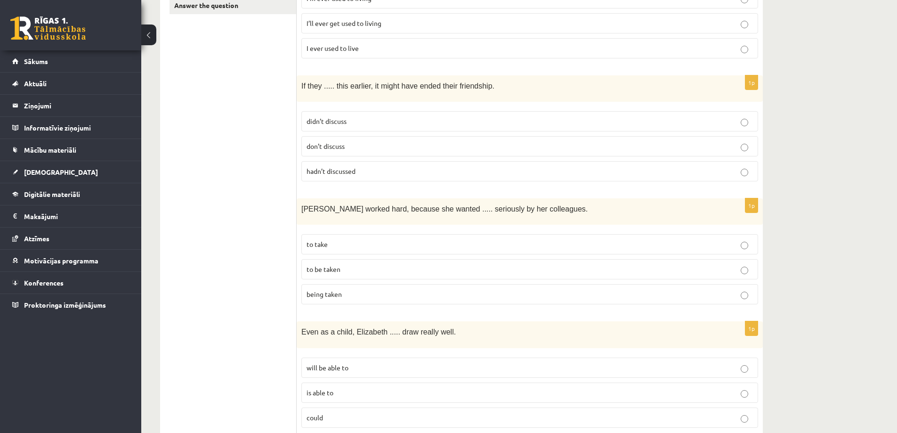
click at [332, 172] on span "hadn’t discussed" at bounding box center [331, 171] width 49 height 8
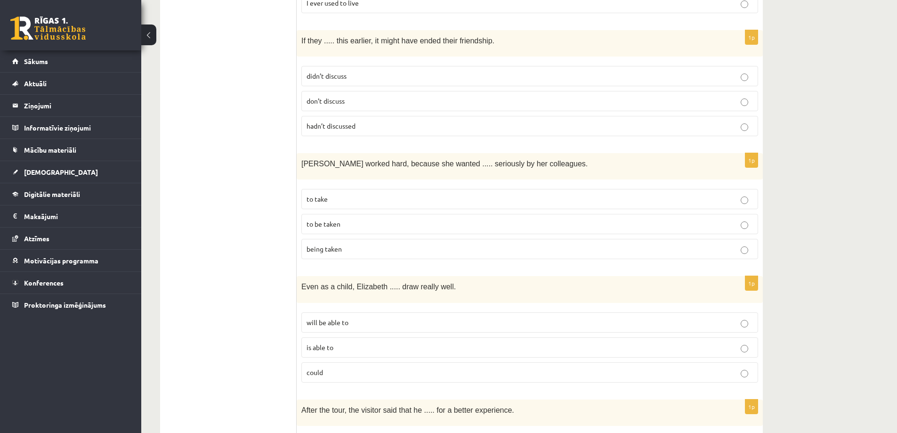
scroll to position [290, 0]
click at [340, 250] on p "being taken" at bounding box center [530, 247] width 446 height 10
click at [340, 195] on p "to take" at bounding box center [530, 197] width 446 height 10
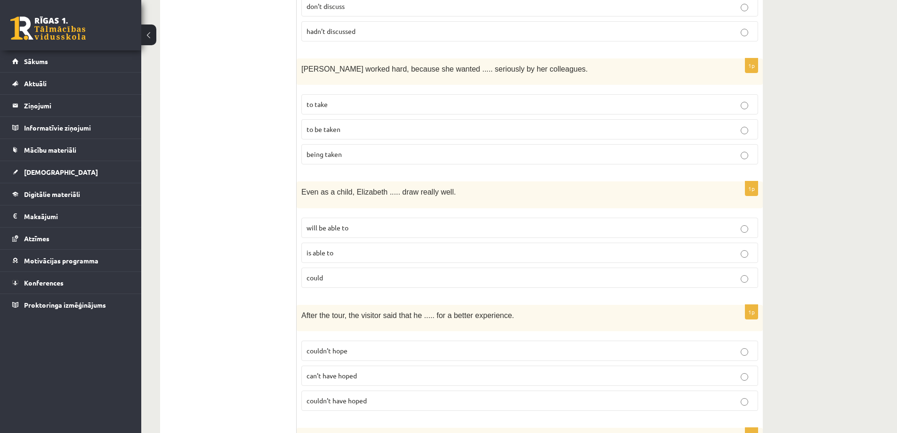
scroll to position [385, 0]
click at [323, 230] on label "will be able to" at bounding box center [529, 226] width 457 height 20
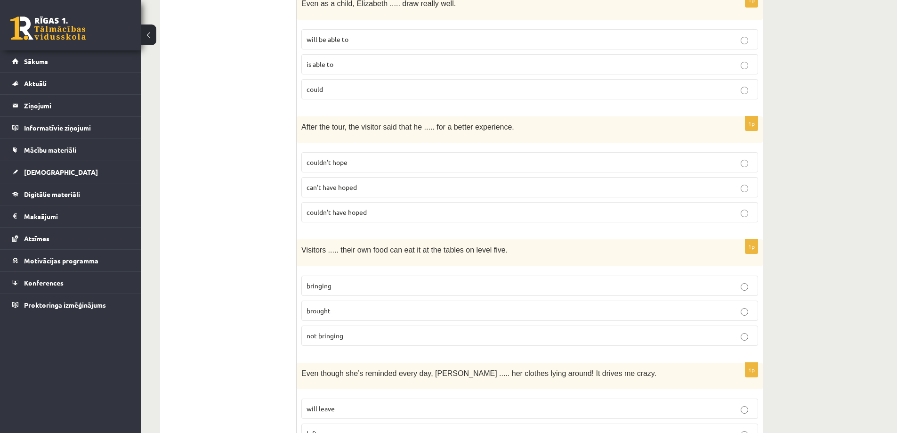
scroll to position [573, 0]
click at [367, 211] on p "couldn’t have hoped" at bounding box center [530, 211] width 446 height 10
click at [342, 279] on p "bringing" at bounding box center [530, 284] width 446 height 10
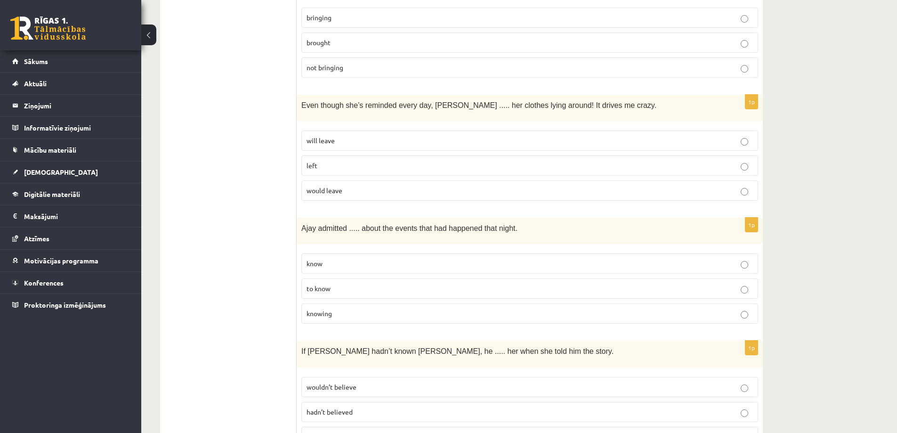
scroll to position [855, 0]
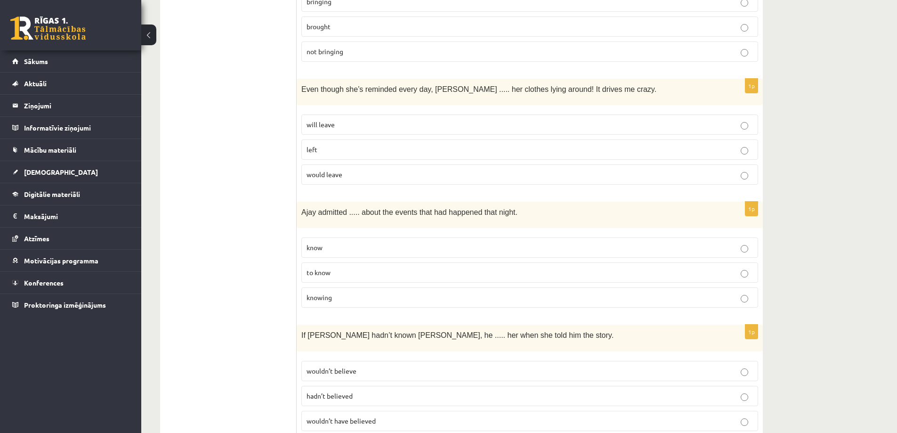
click at [332, 120] on span "will leave" at bounding box center [321, 124] width 28 height 8
click at [331, 293] on span "knowing" at bounding box center [319, 297] width 25 height 8
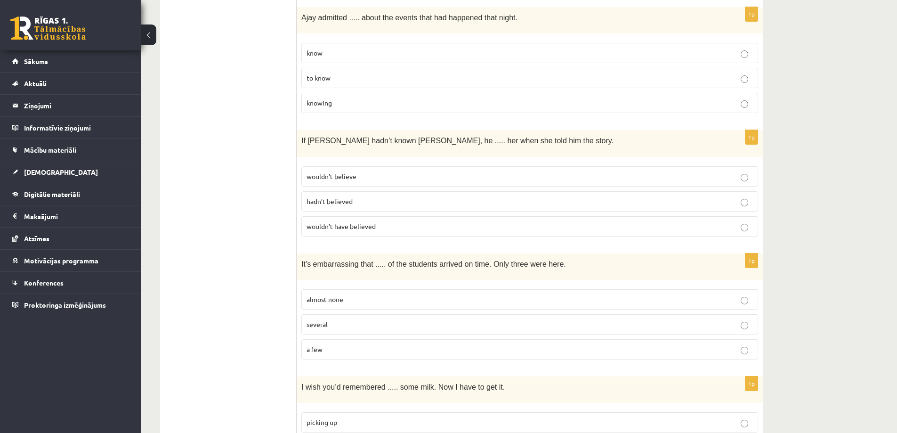
scroll to position [1091, 0]
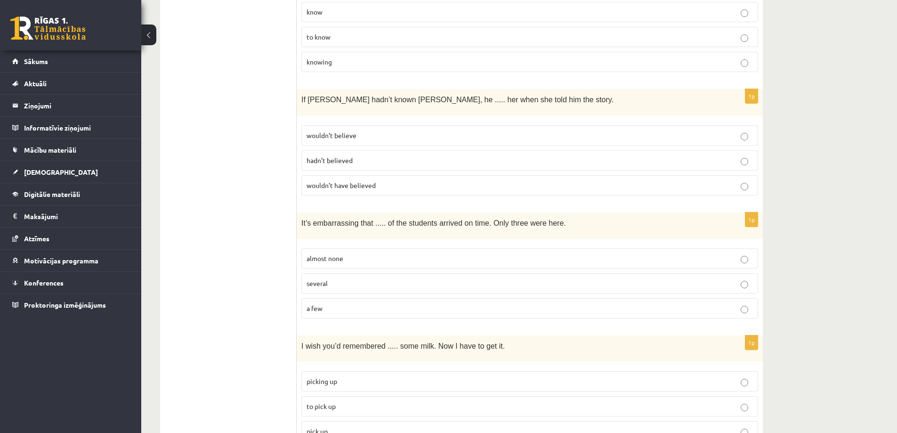
click at [362, 156] on p "hadn’t believed" at bounding box center [530, 160] width 446 height 10
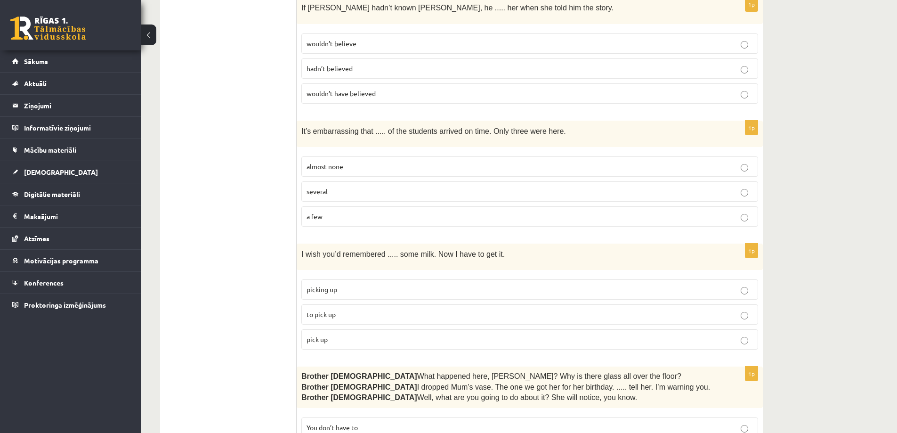
scroll to position [1185, 0]
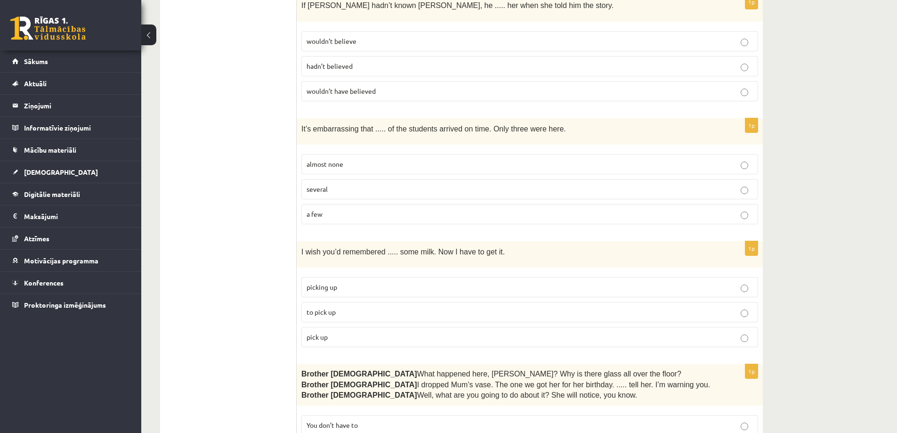
click at [340, 160] on span "almost none" at bounding box center [325, 164] width 37 height 8
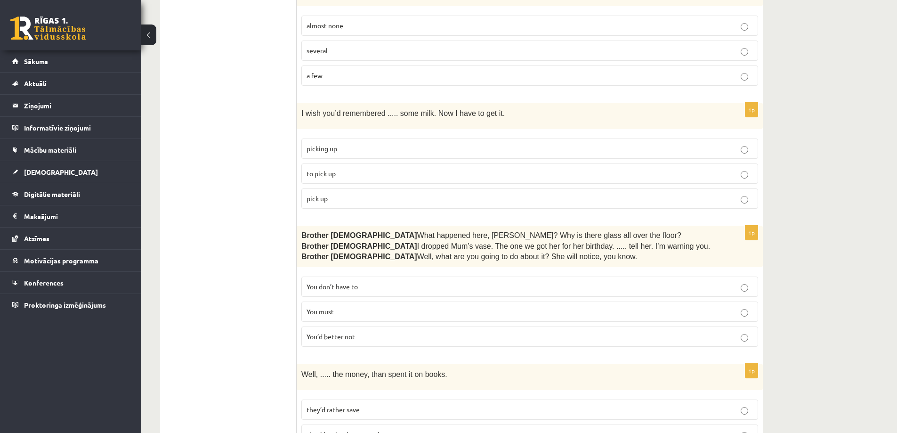
scroll to position [1326, 0]
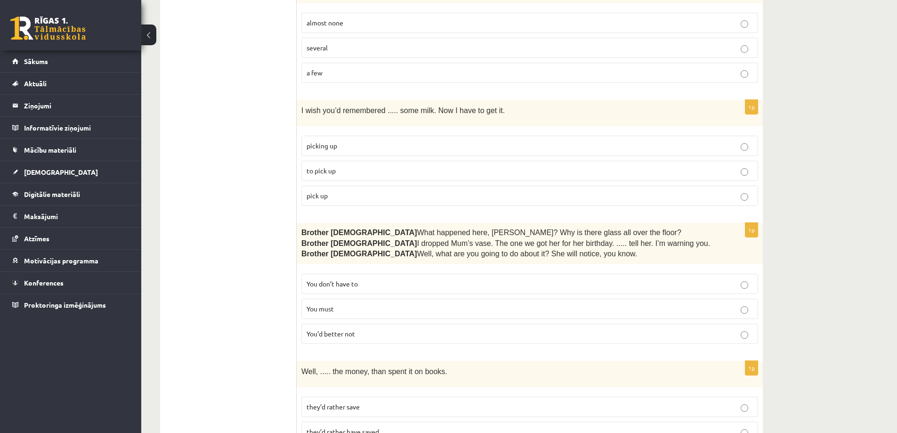
click at [329, 166] on span "to pick up" at bounding box center [321, 170] width 29 height 8
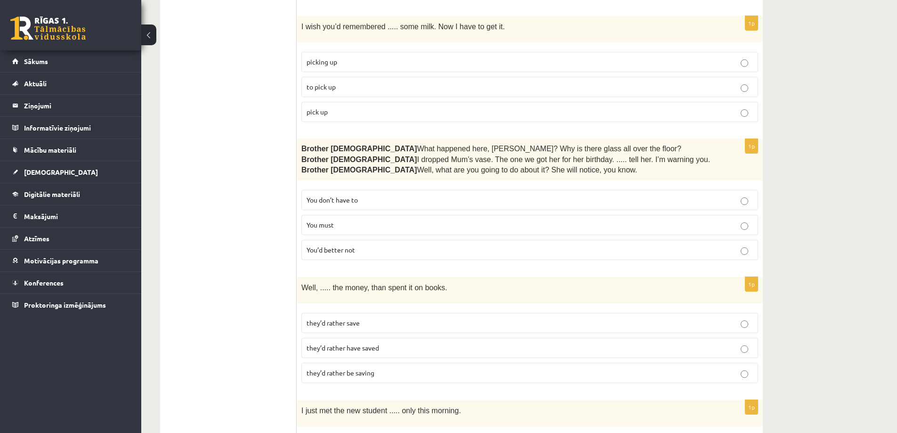
scroll to position [1420, 0]
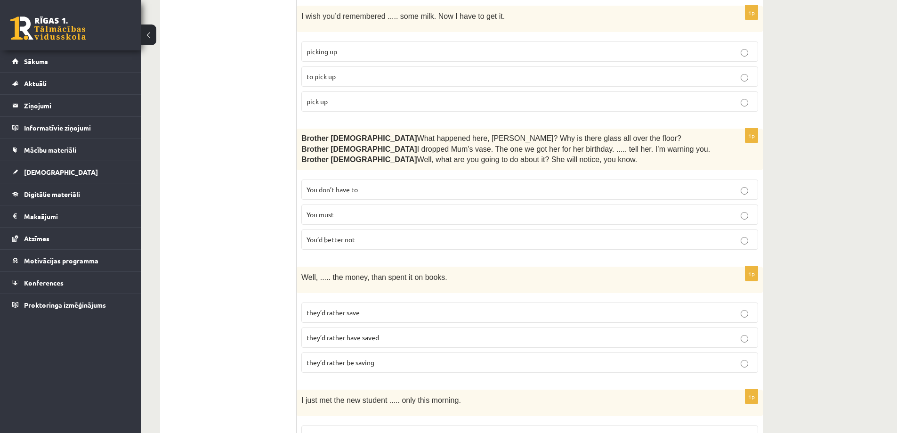
click at [357, 235] on p "You’d better not" at bounding box center [530, 239] width 446 height 10
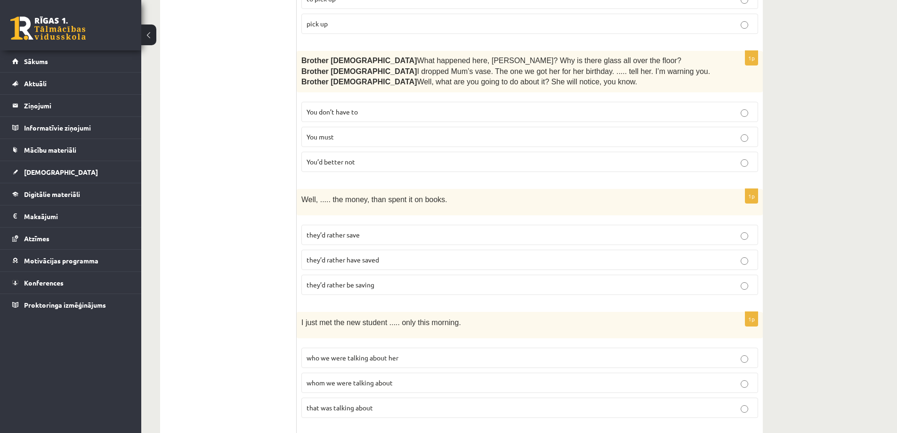
scroll to position [1515, 0]
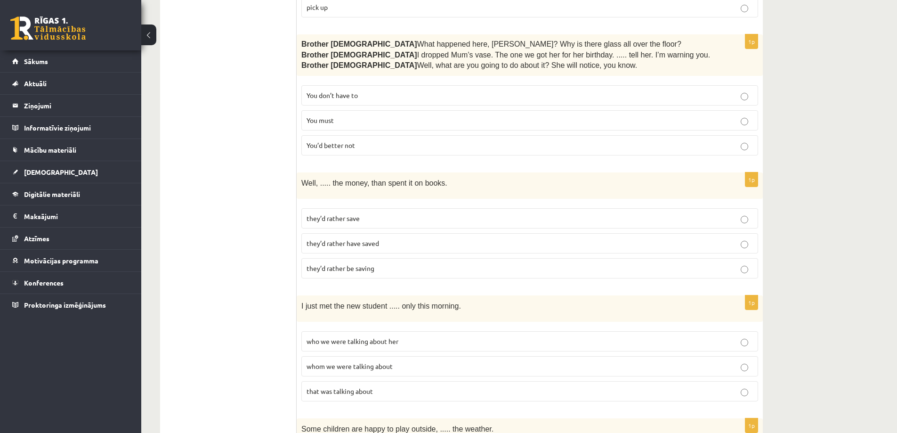
click at [348, 233] on label "they’d rather have saved" at bounding box center [529, 243] width 457 height 20
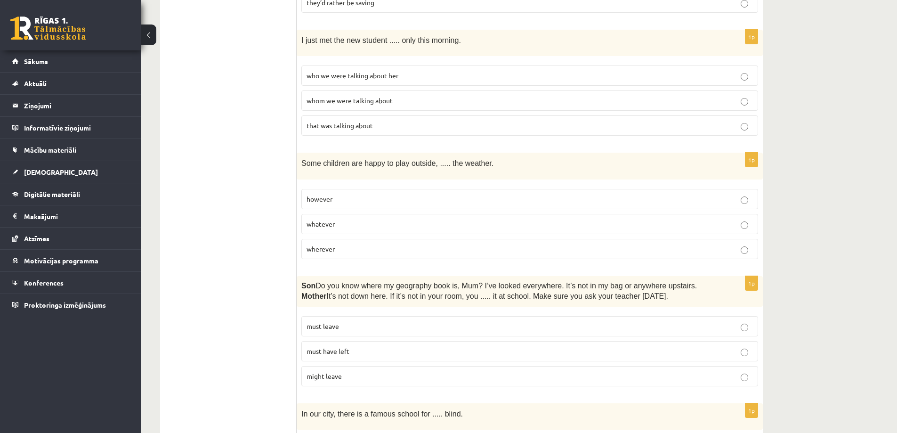
scroll to position [1797, 0]
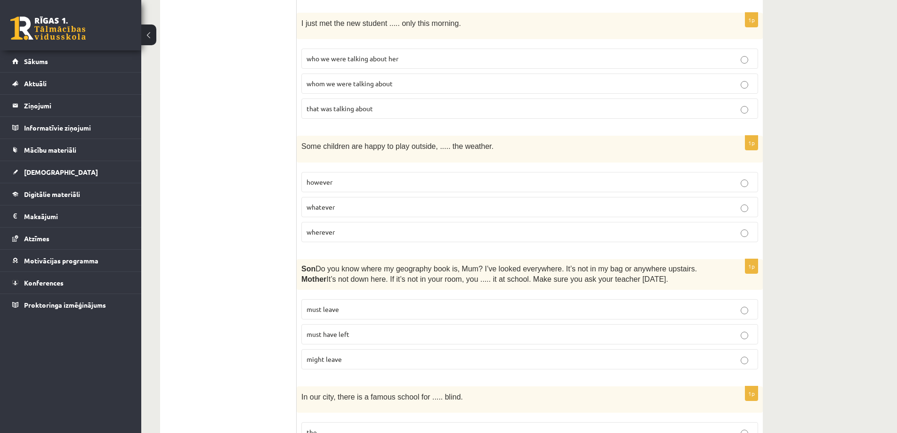
click at [372, 79] on span "whom we were talking about" at bounding box center [350, 83] width 86 height 8
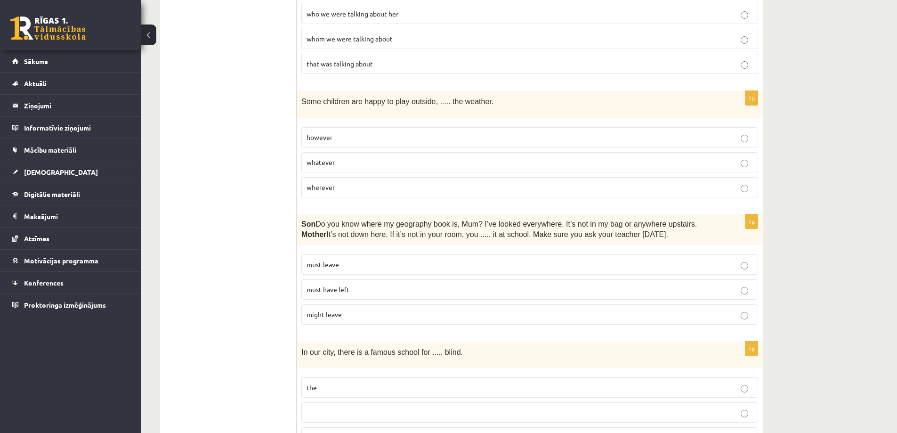
scroll to position [1844, 0]
click at [337, 155] on p "whatever" at bounding box center [530, 160] width 446 height 10
click at [337, 286] on label "must have left" at bounding box center [529, 287] width 457 height 20
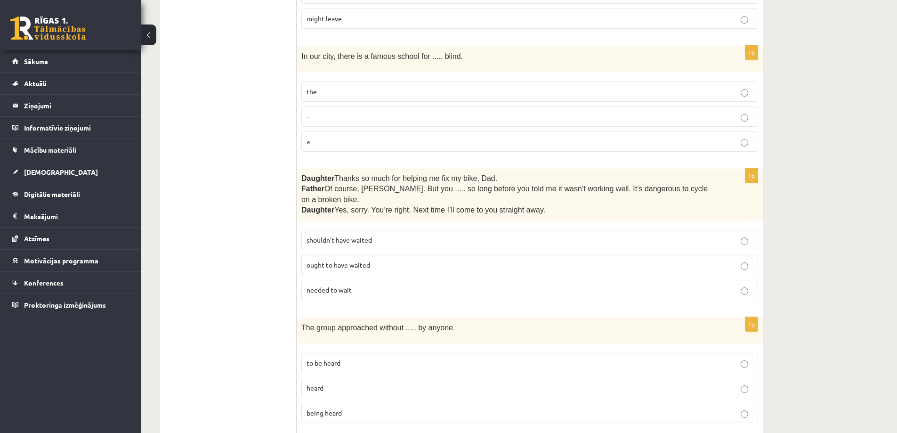
scroll to position [2174, 0]
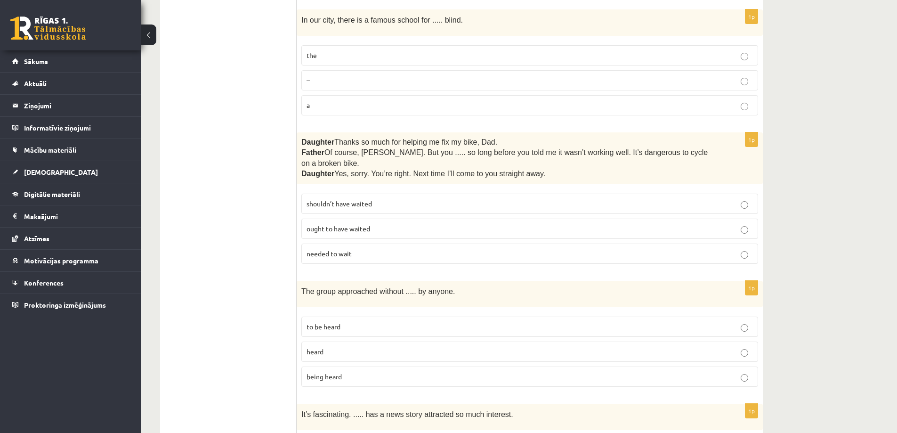
click at [364, 50] on p "the" at bounding box center [530, 55] width 446 height 10
click at [348, 199] on span "shouldn’t have waited" at bounding box center [339, 203] width 65 height 8
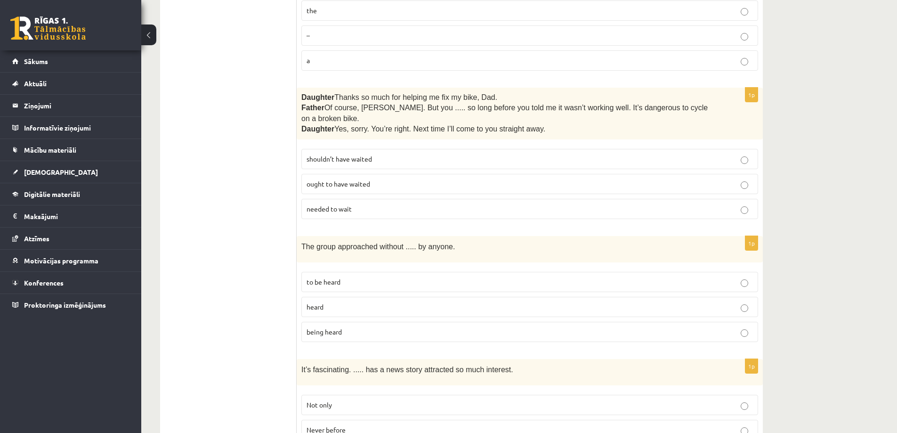
scroll to position [2221, 0]
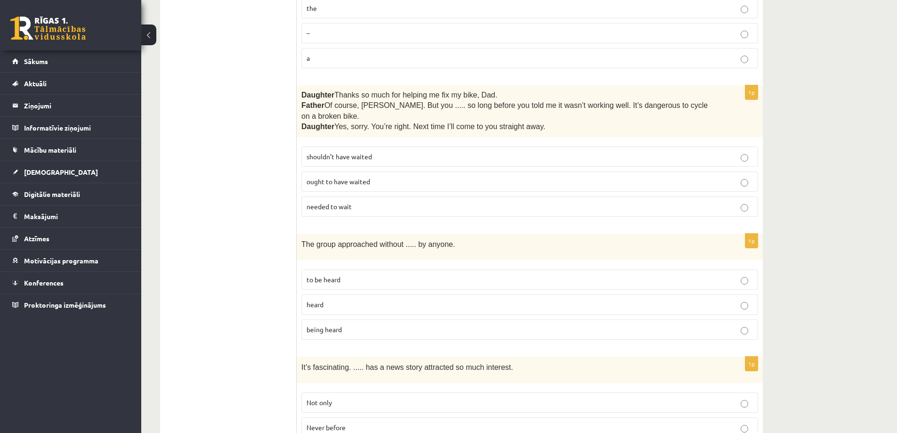
click at [361, 299] on p "heard" at bounding box center [530, 304] width 446 height 10
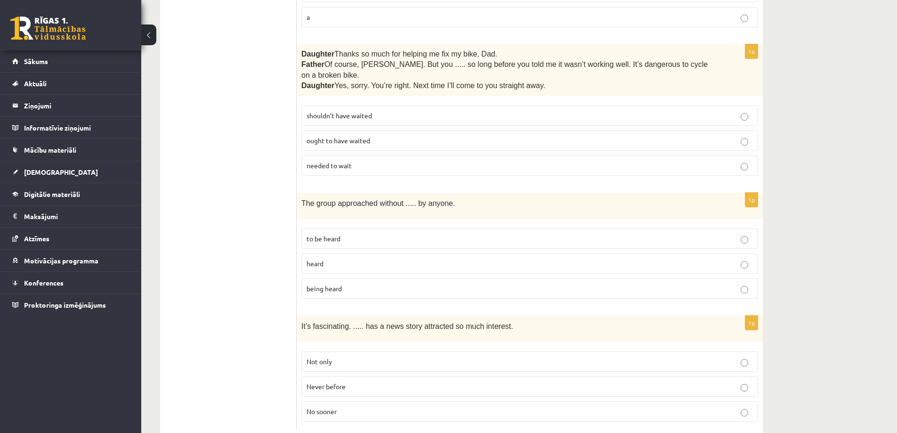
scroll to position [2268, 0]
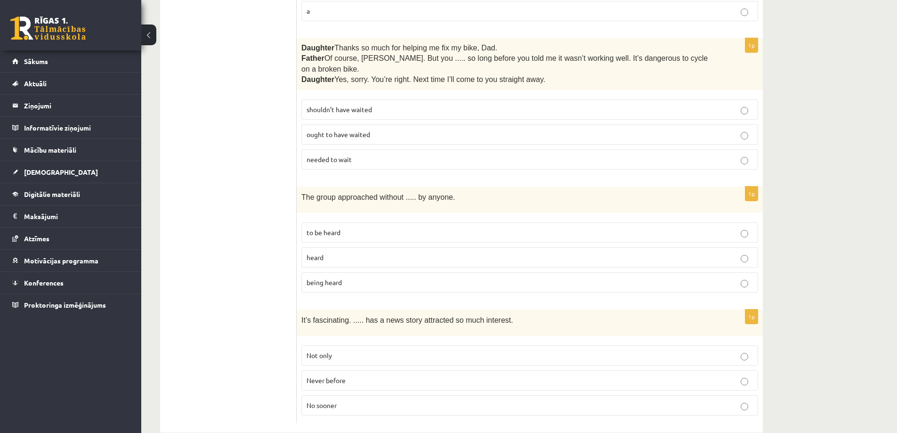
click at [361, 375] on p "Never before" at bounding box center [530, 380] width 446 height 10
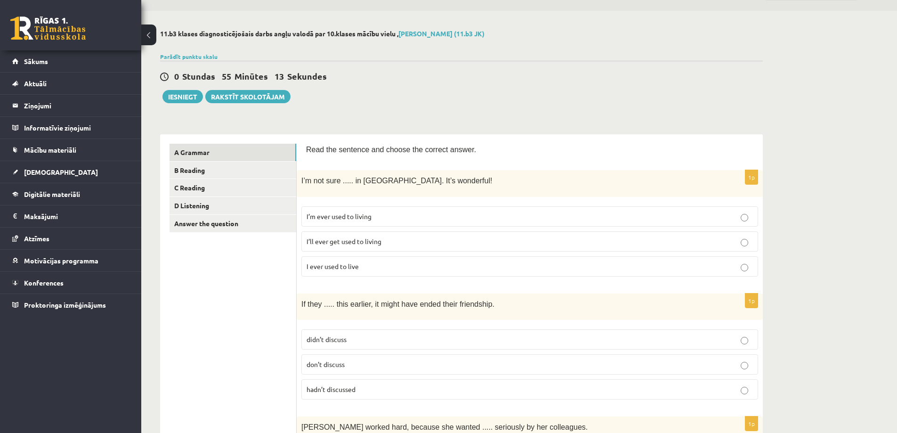
scroll to position [0, 0]
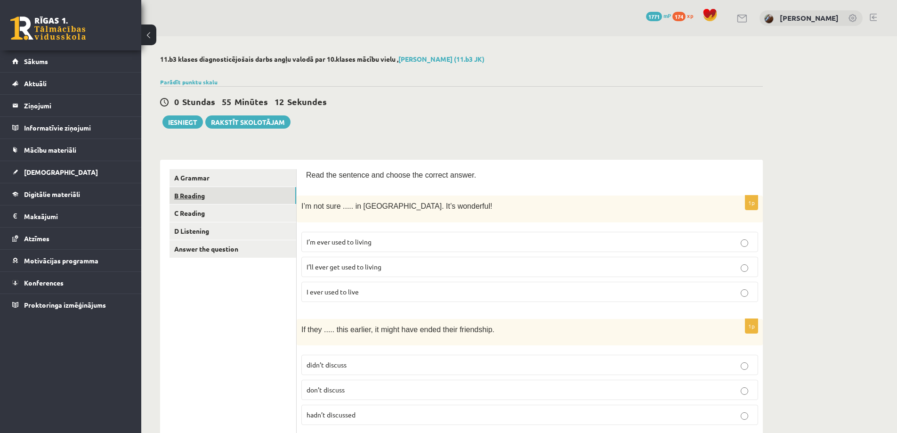
click at [236, 198] on link "B Reading" at bounding box center [232, 195] width 127 height 17
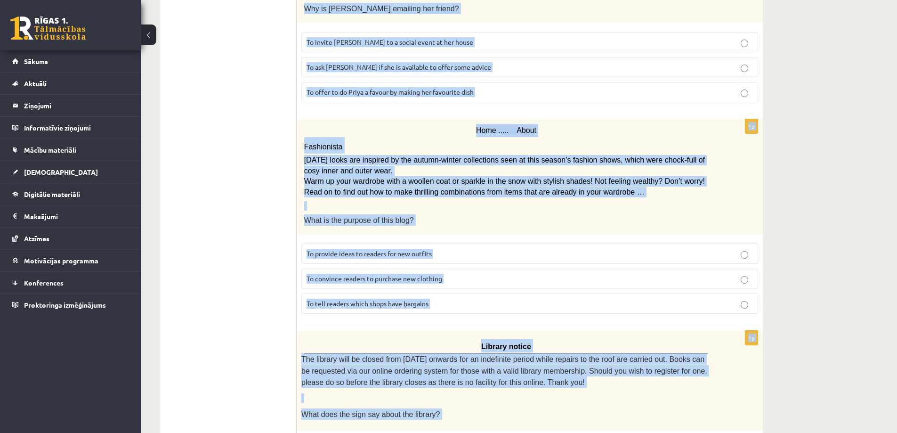
scroll to position [1007, 0]
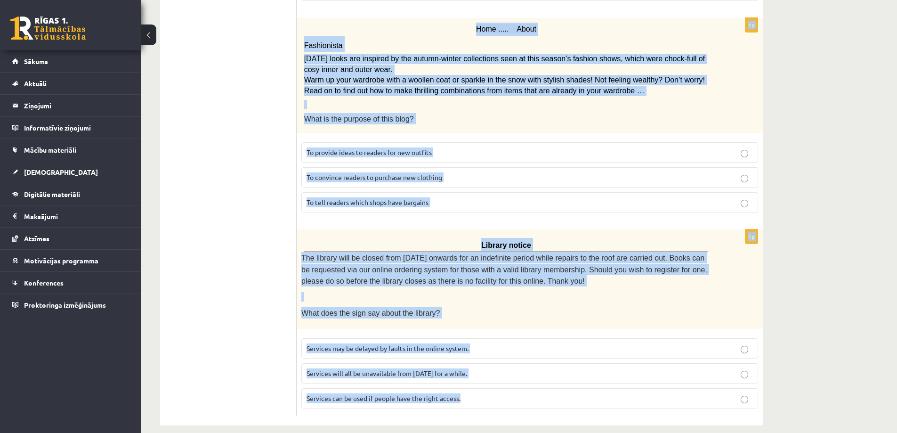
drag, startPoint x: 302, startPoint y: 72, endPoint x: 719, endPoint y: 428, distance: 548.1
copy form "Lore ips dolo sit ametco adi elitsed doeius. 0t Incid! Utl’e do mag ali! Eni ad…"
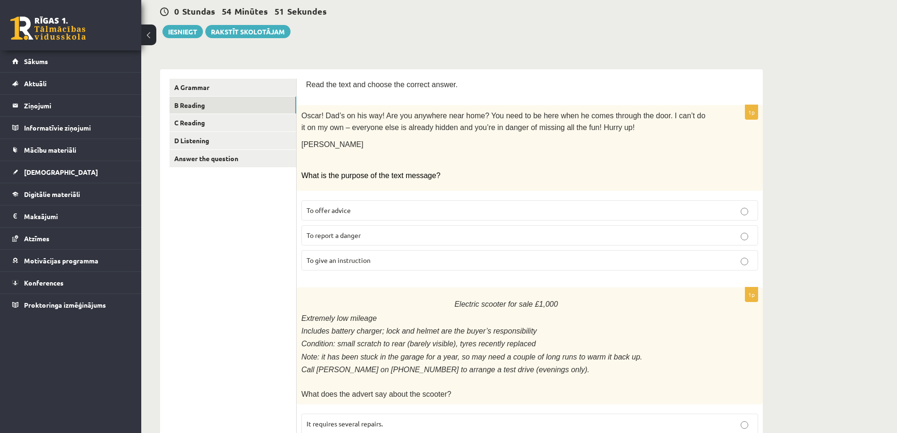
scroll to position [94, 0]
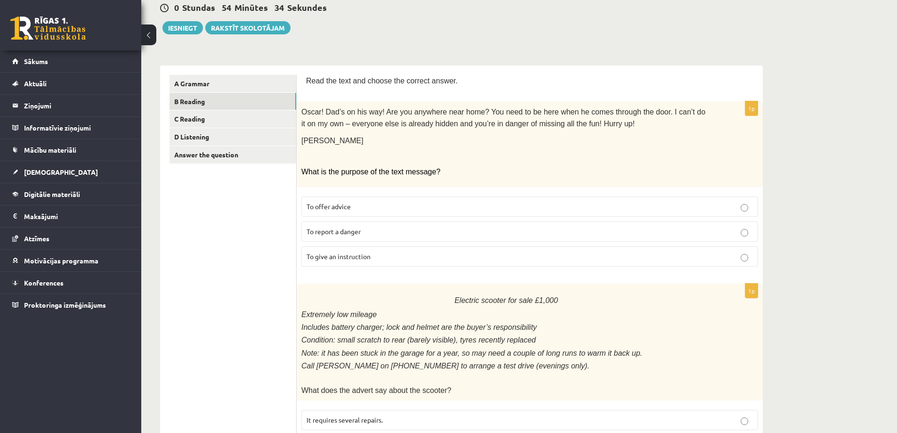
click at [338, 255] on span "To give an instruction" at bounding box center [339, 256] width 64 height 8
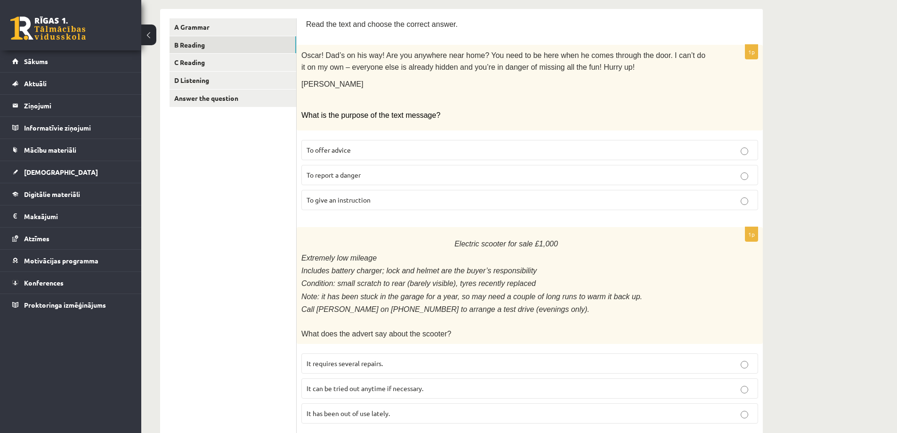
scroll to position [235, 0]
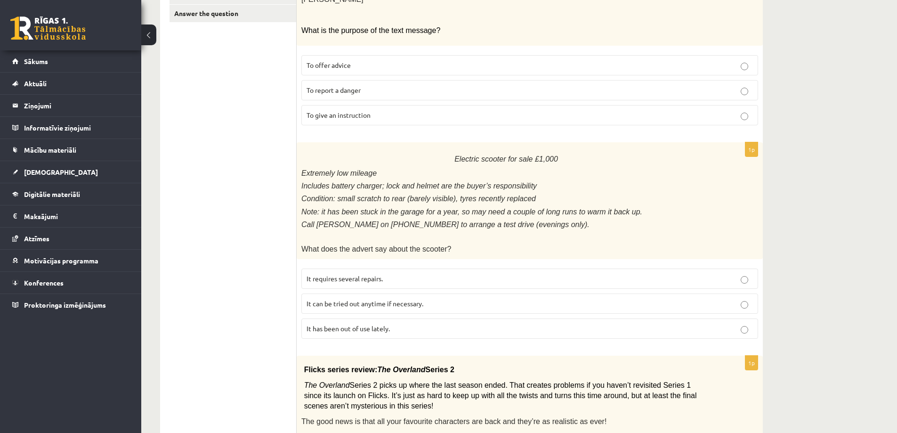
click at [358, 324] on span "It has been out of use lately." at bounding box center [348, 328] width 83 height 8
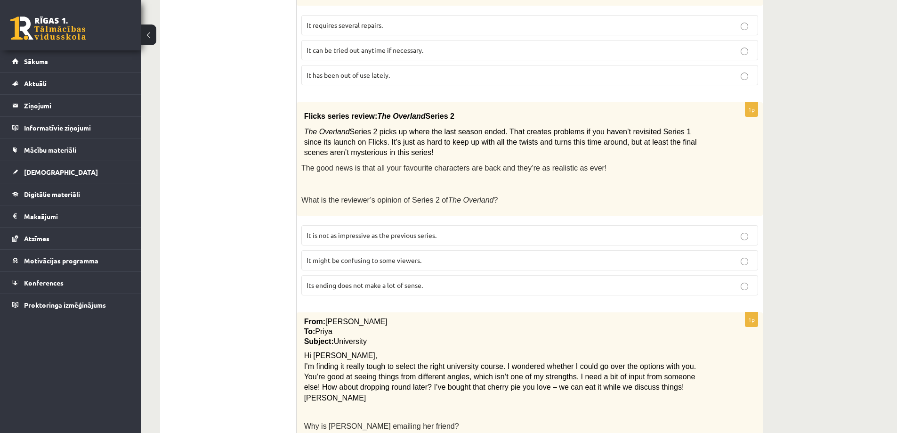
scroll to position [518, 0]
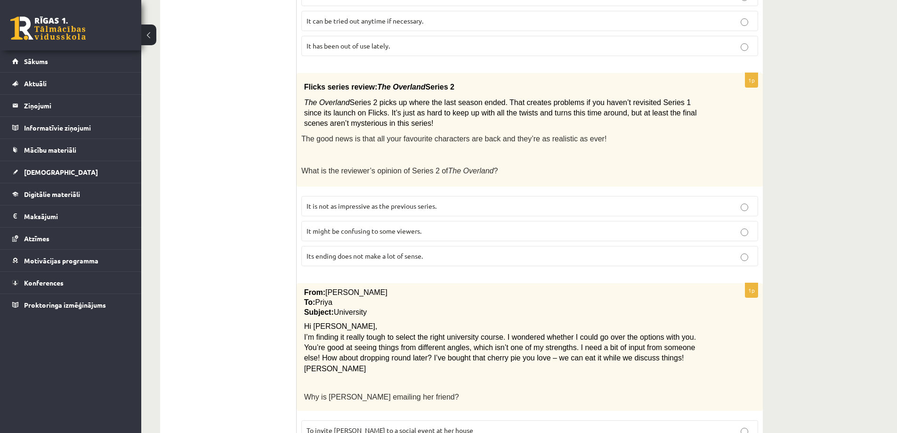
click at [399, 227] on span "It might be confusing to some viewers." at bounding box center [364, 230] width 115 height 8
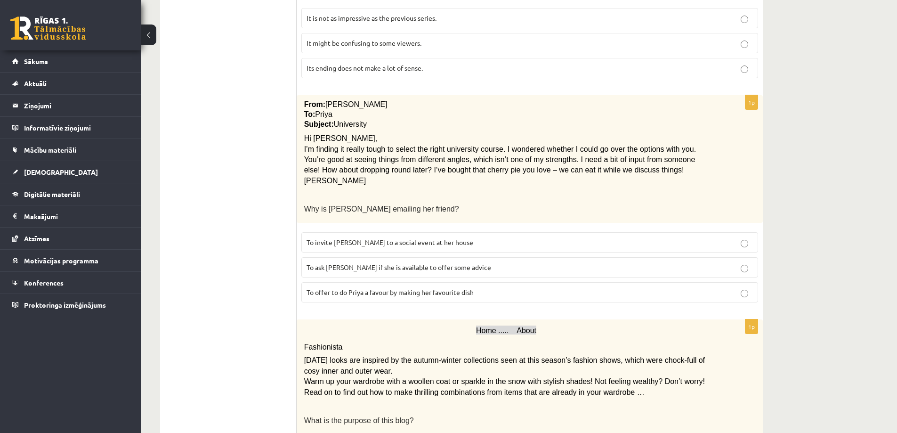
scroll to position [706, 0]
click at [347, 263] on span "To ask [PERSON_NAME] if she is available to offer some advice" at bounding box center [399, 266] width 185 height 8
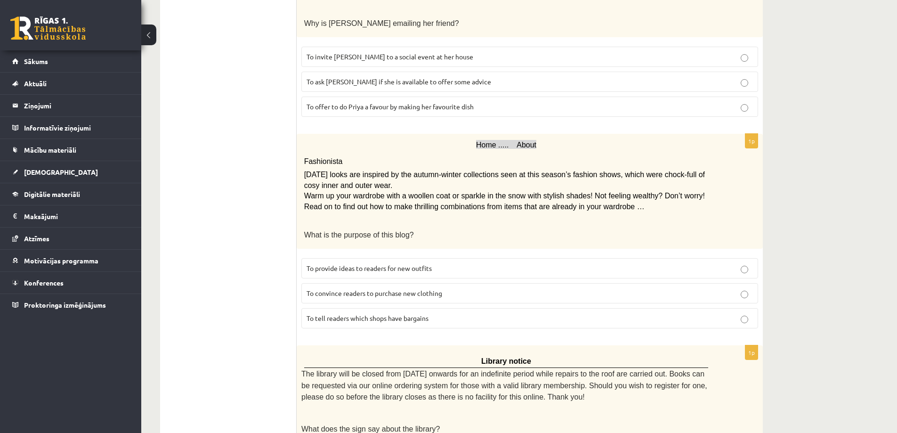
scroll to position [895, 0]
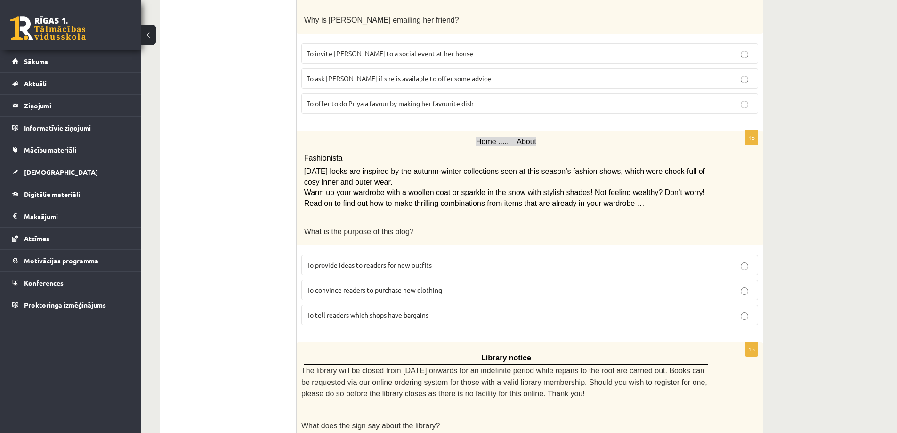
click at [376, 260] on span "To provide ideas to readers for new outfits" at bounding box center [369, 264] width 125 height 8
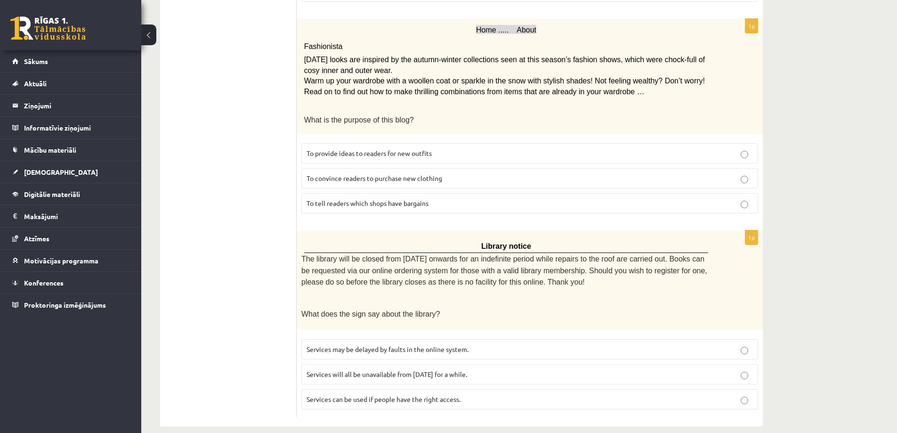
scroll to position [1007, 0]
click at [436, 394] on span "Services can be used if people have the right access." at bounding box center [384, 398] width 154 height 8
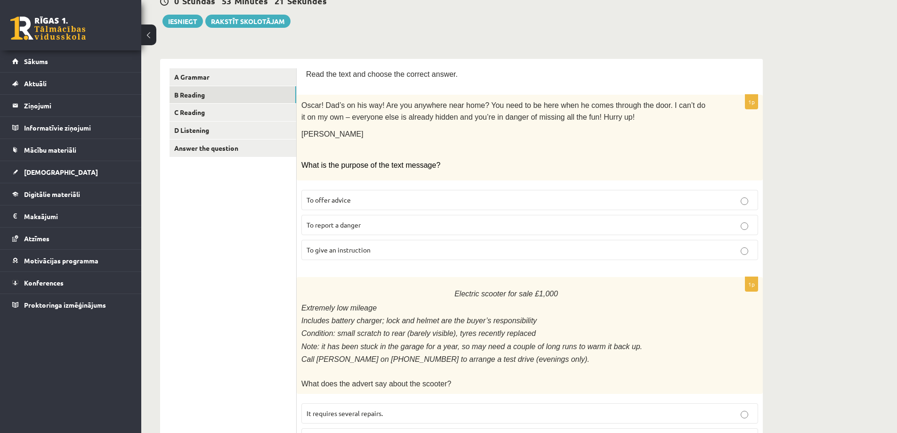
scroll to position [0, 0]
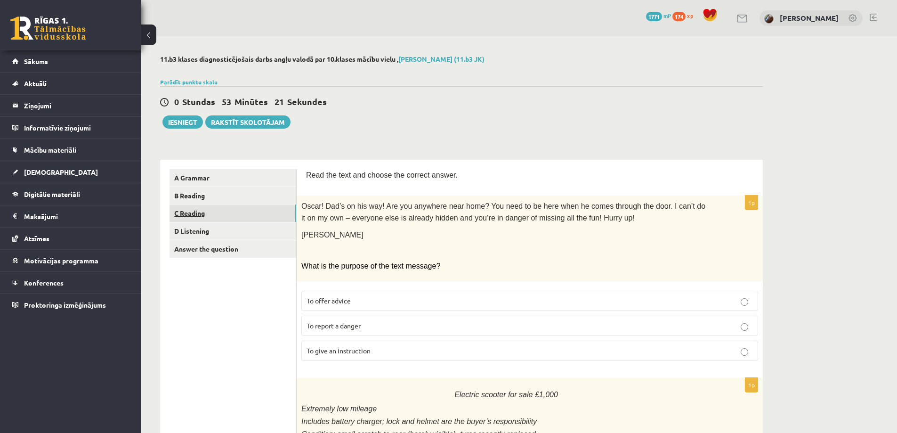
click at [221, 214] on link "C Reading" at bounding box center [232, 212] width 127 height 17
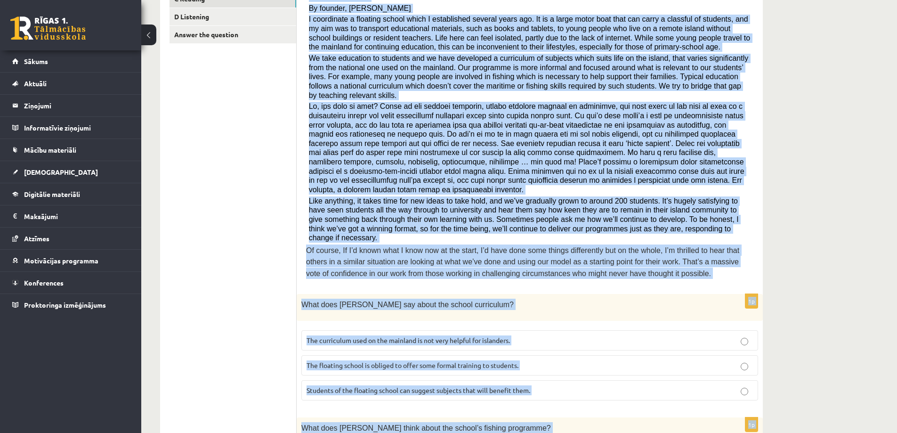
scroll to position [800, 0]
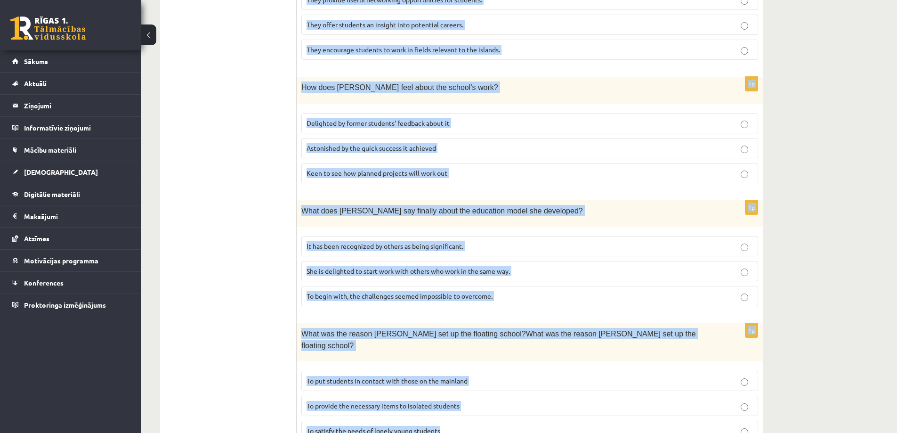
drag, startPoint x: 304, startPoint y: 73, endPoint x: 811, endPoint y: 426, distance: 618.0
copy form "Lore ips dolorsi ametc ad elitsed doeius tem incidi utl etdolor magnaa eni admi…"
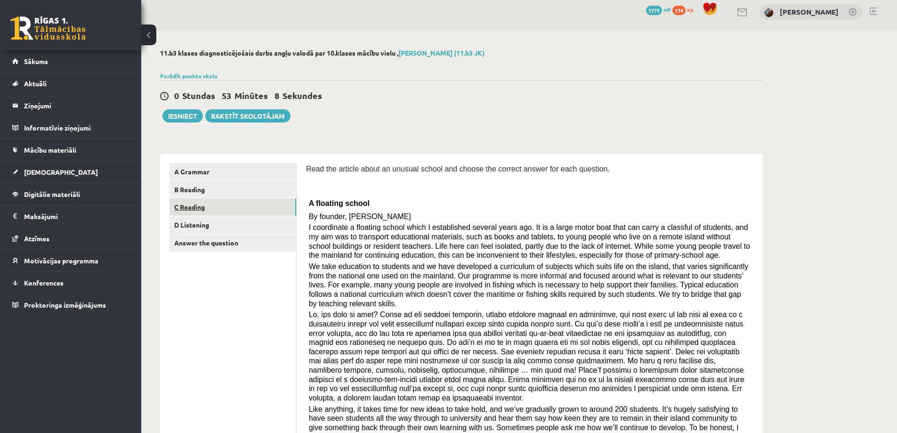
scroll to position [0, 0]
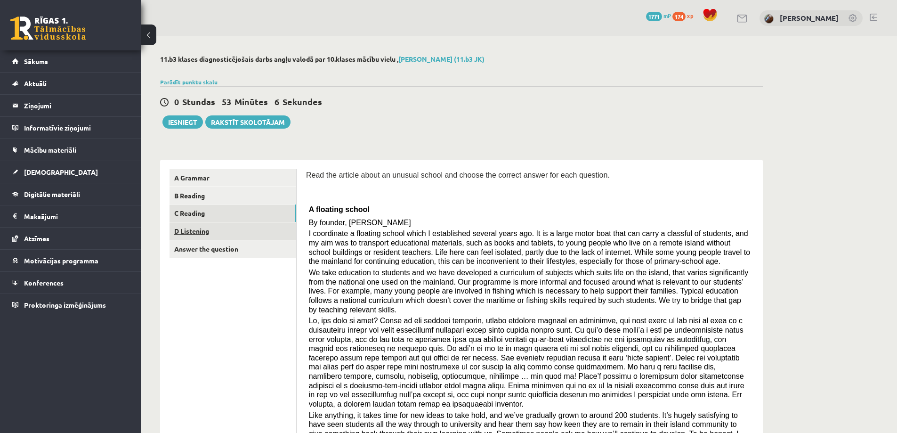
click at [199, 232] on link "D Listening" at bounding box center [232, 230] width 127 height 17
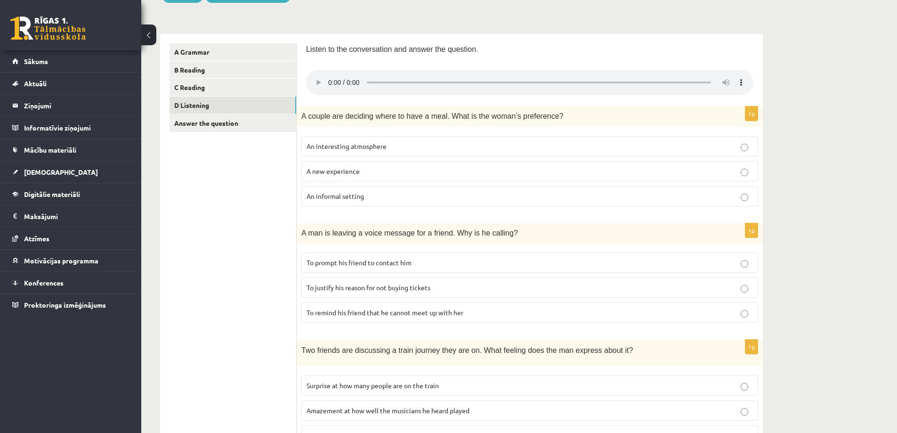
scroll to position [141, 0]
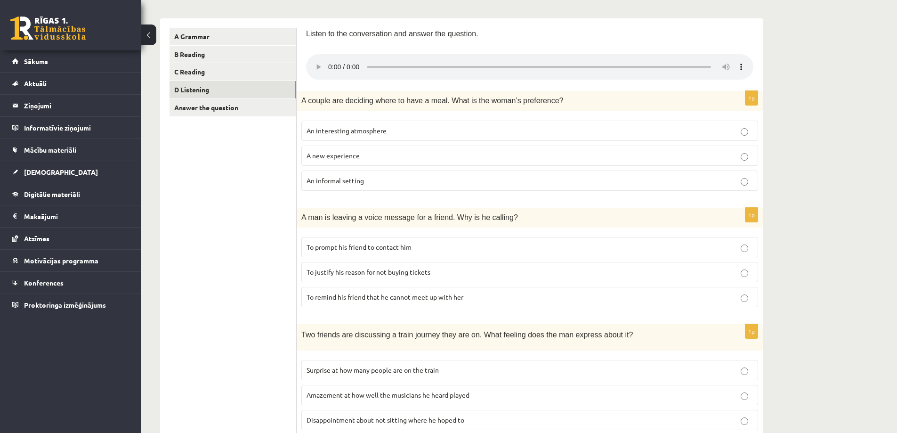
click at [364, 157] on p "A new experience" at bounding box center [530, 156] width 446 height 10
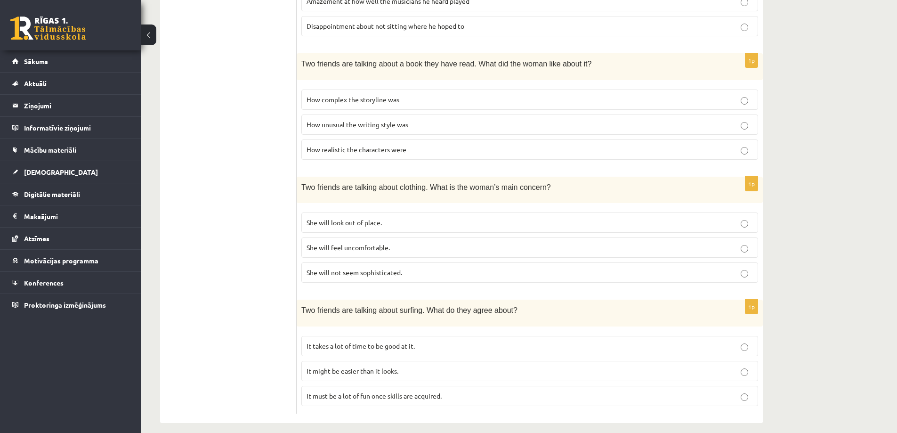
scroll to position [542, 0]
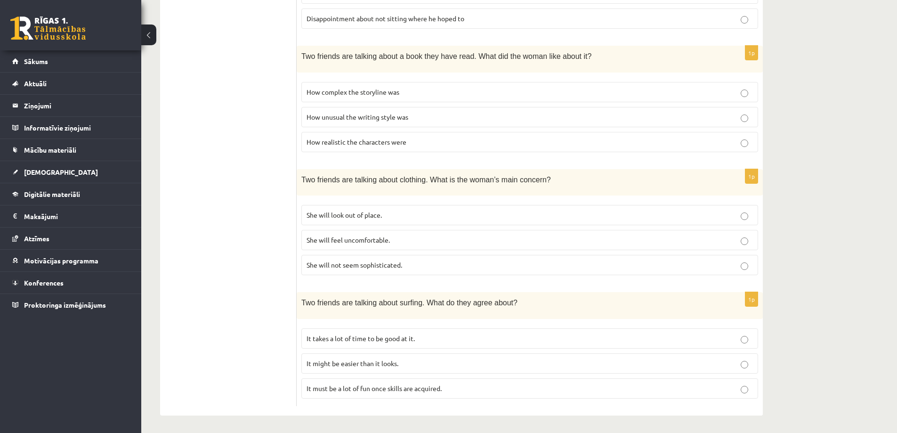
click at [418, 337] on p "It takes a lot of time to be good at it." at bounding box center [530, 338] width 446 height 10
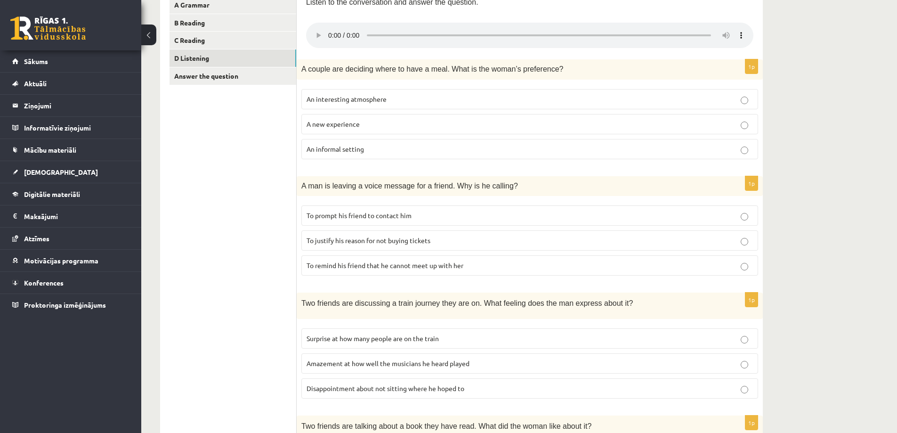
scroll to position [166, 0]
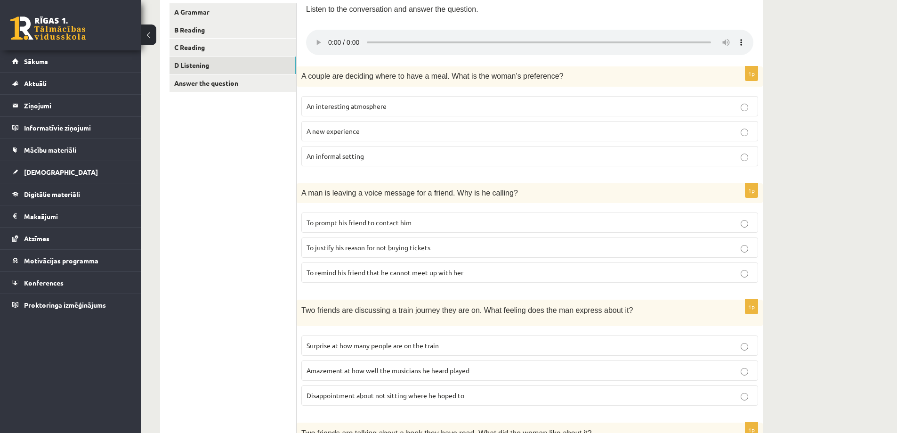
click at [450, 251] on p "To justify his reason for not buying tickets" at bounding box center [530, 247] width 446 height 10
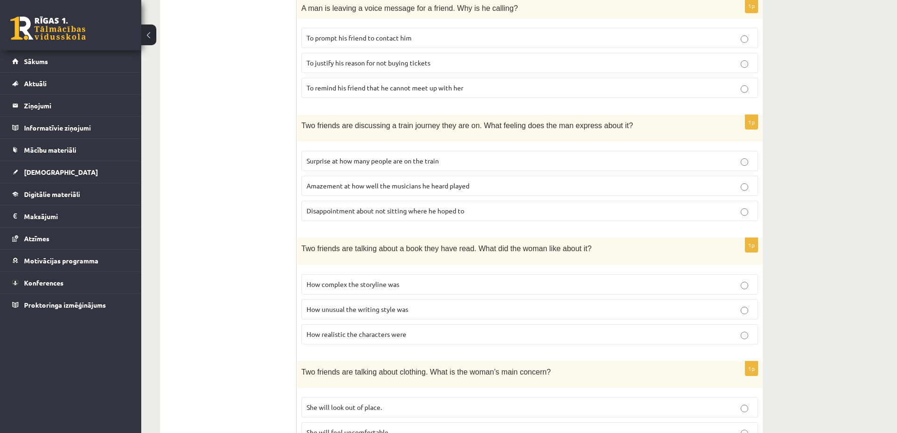
scroll to position [354, 0]
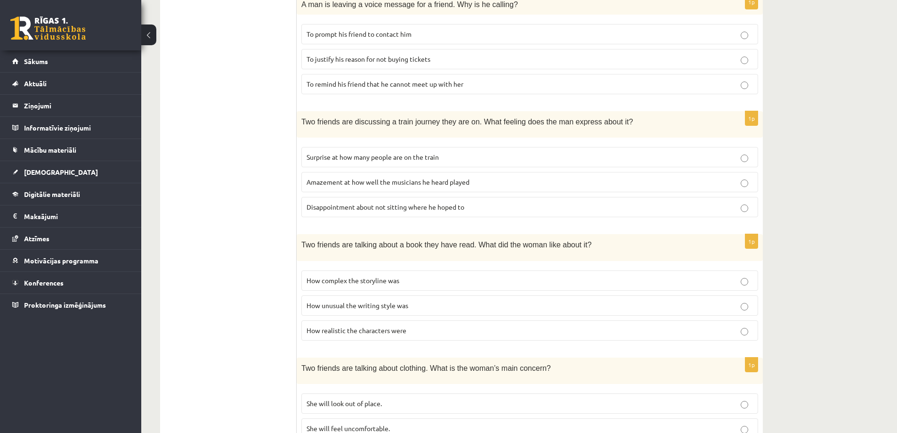
click at [383, 332] on span "How realistic the characters were" at bounding box center [357, 330] width 100 height 8
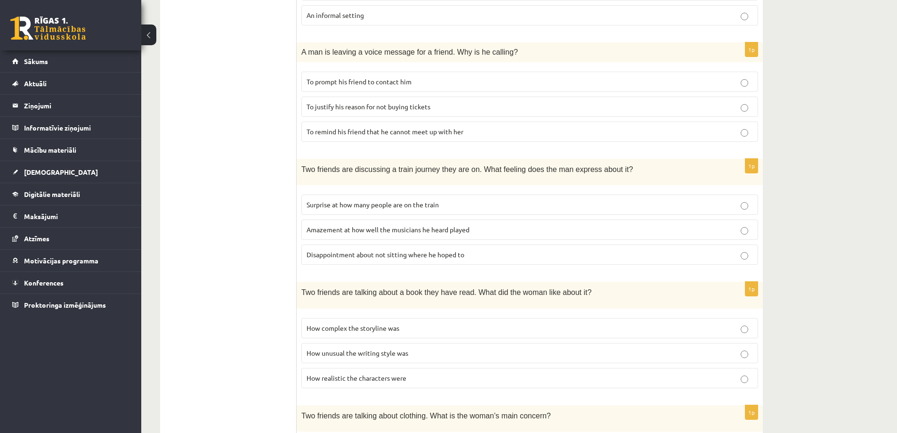
scroll to position [307, 0]
click at [420, 253] on span "Disappointment about not sitting where he hoped to" at bounding box center [386, 254] width 158 height 8
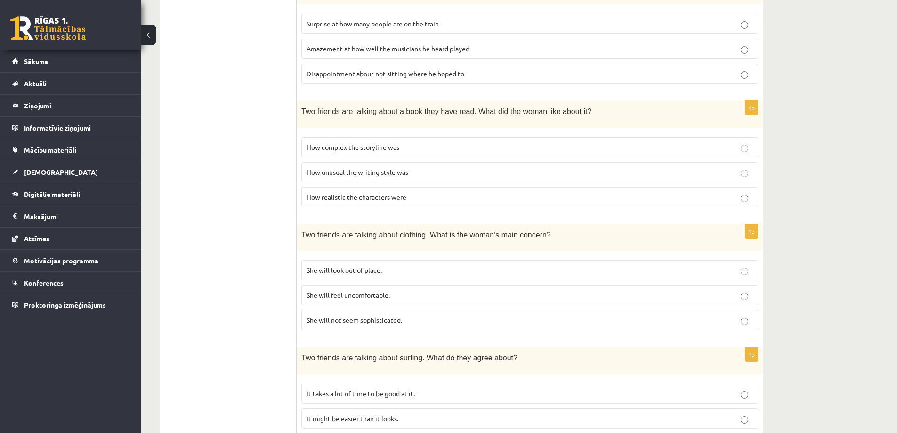
scroll to position [542, 0]
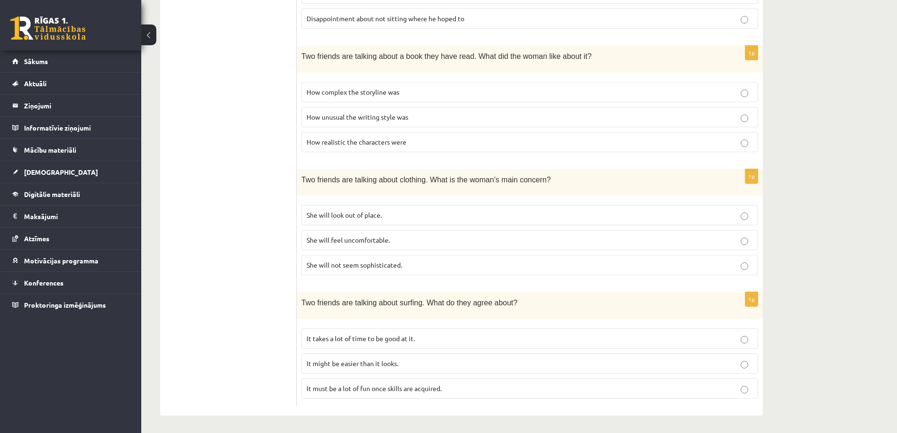
click at [377, 210] on p "She will look out of place." at bounding box center [530, 215] width 446 height 10
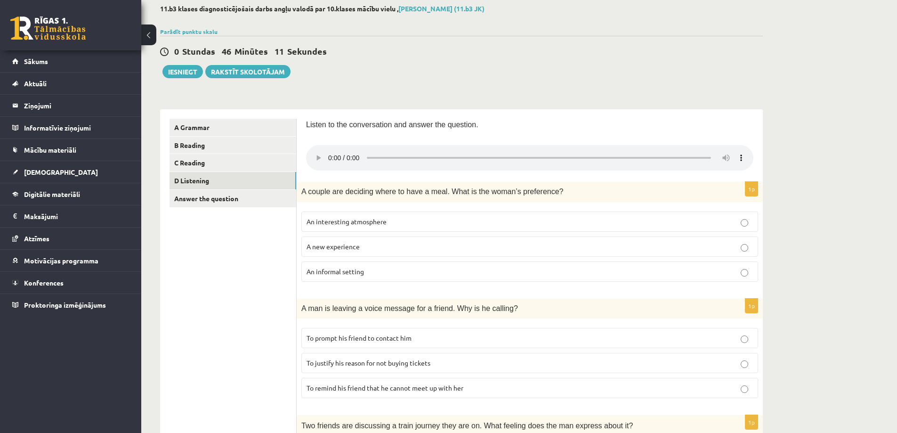
scroll to position [24, 0]
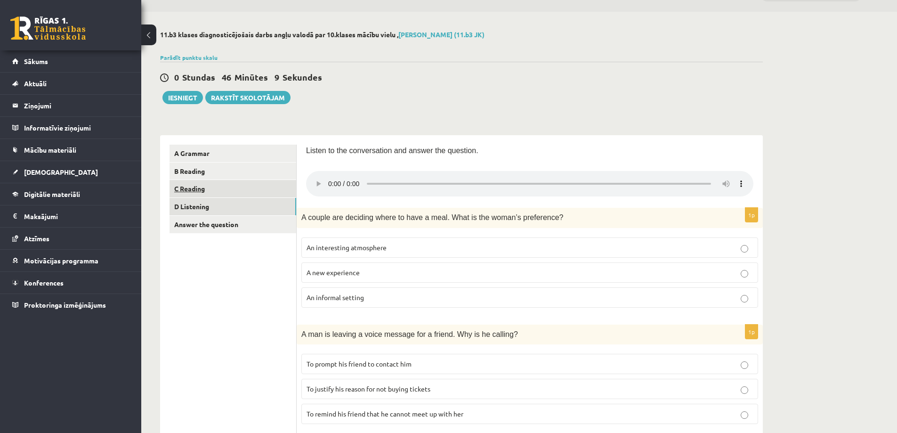
click at [220, 191] on link "C Reading" at bounding box center [232, 188] width 127 height 17
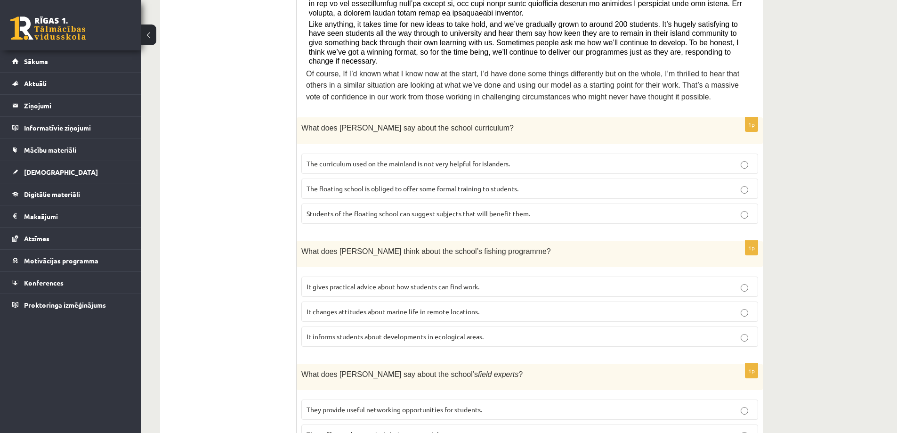
scroll to position [401, 0]
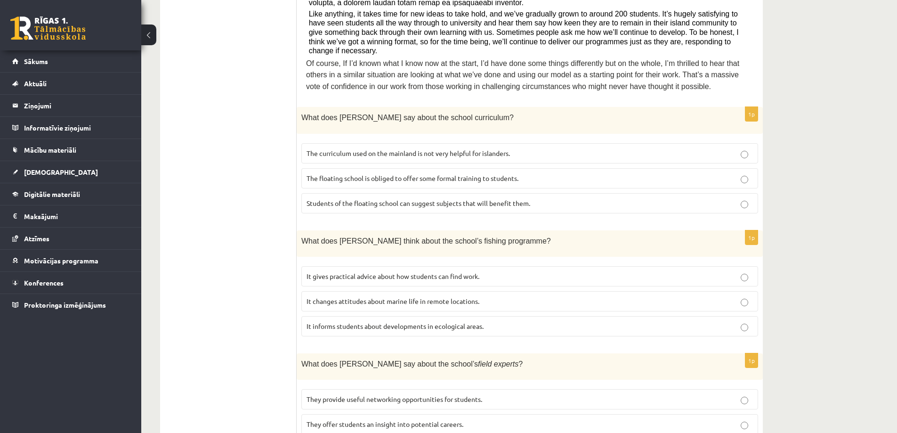
click at [387, 149] on span "The curriculum used on the mainland is not very helpful for islanders." at bounding box center [408, 153] width 203 height 8
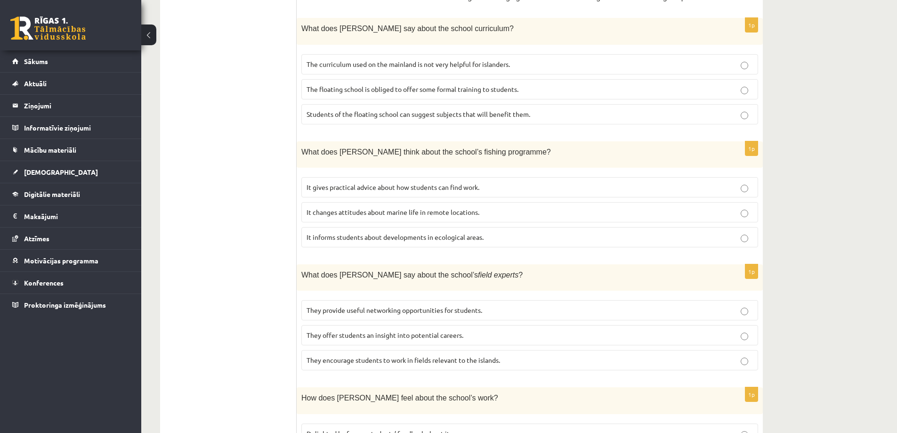
scroll to position [495, 0]
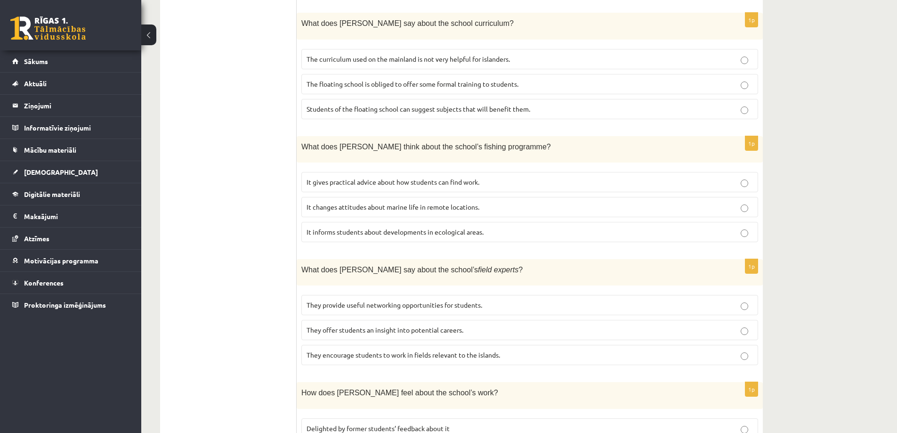
click at [347, 227] on span "It informs students about developments in ecological areas." at bounding box center [395, 231] width 177 height 8
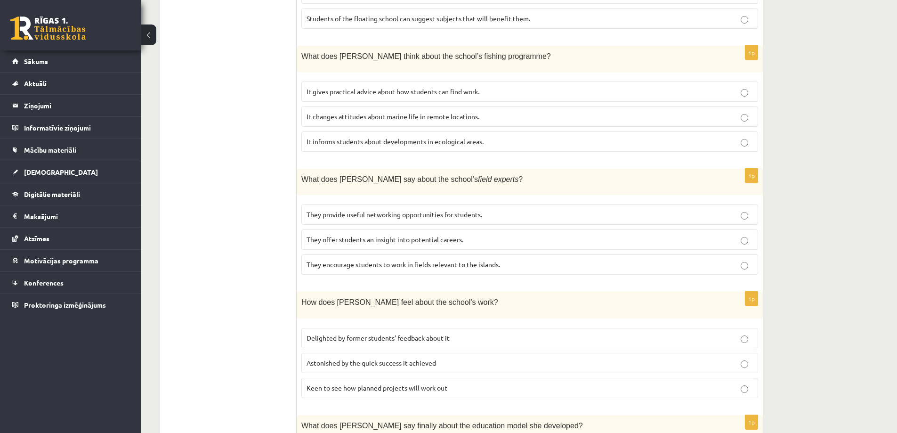
scroll to position [589, 0]
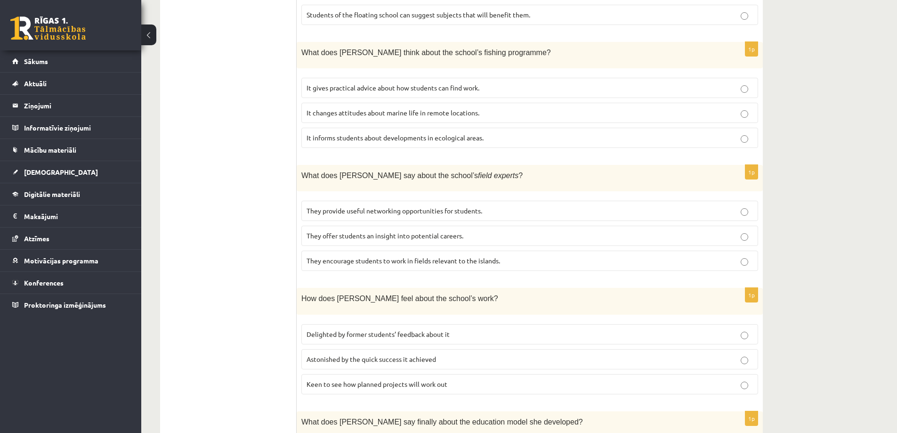
click at [386, 226] on label "They offer students an insight into potential careers." at bounding box center [529, 236] width 457 height 20
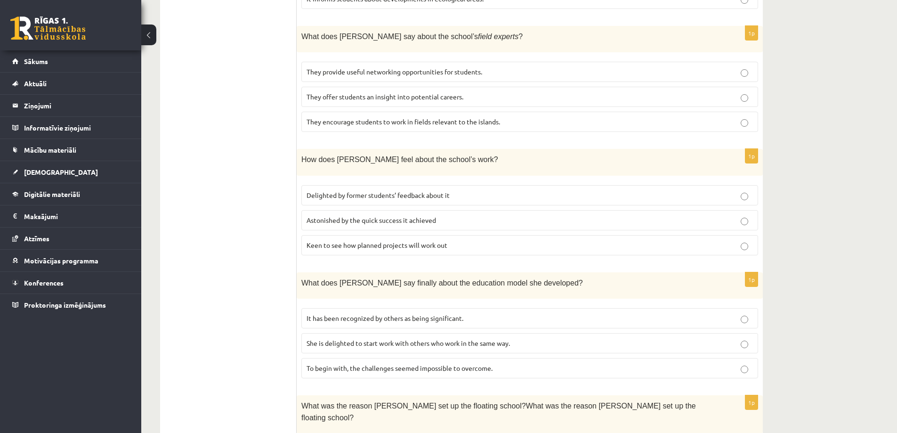
scroll to position [731, 0]
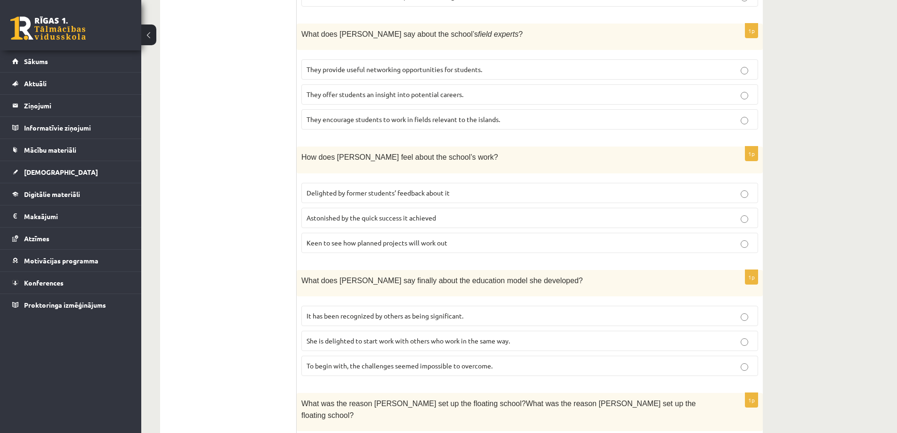
click at [343, 188] on span "Delighted by former students’ feedback about it" at bounding box center [378, 192] width 143 height 8
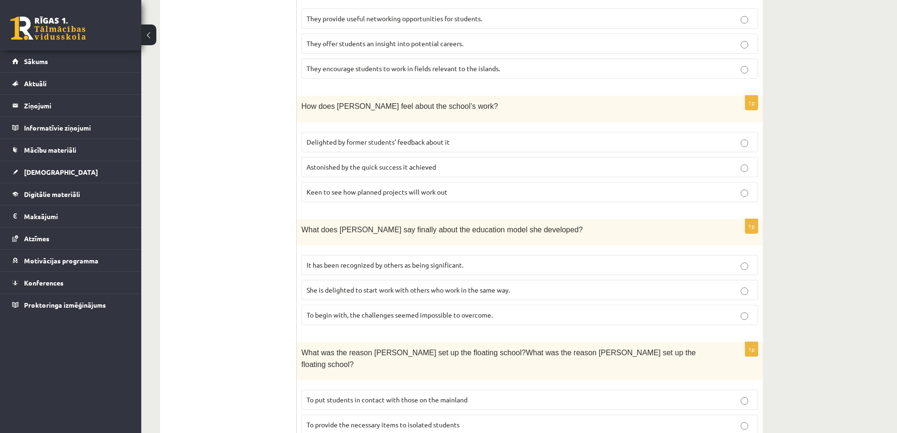
scroll to position [800, 0]
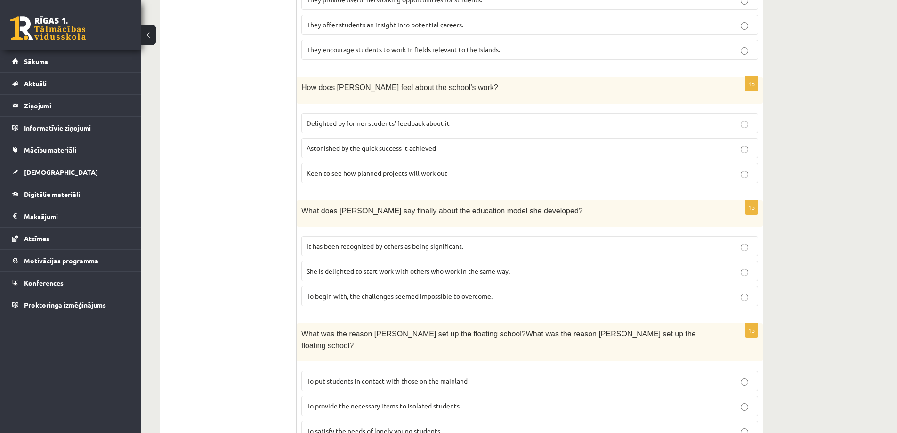
click at [357, 241] on p "It has been recognized by others as being significant." at bounding box center [530, 246] width 446 height 10
click at [370, 401] on p "To provide the necessary items to isolated students" at bounding box center [530, 406] width 446 height 10
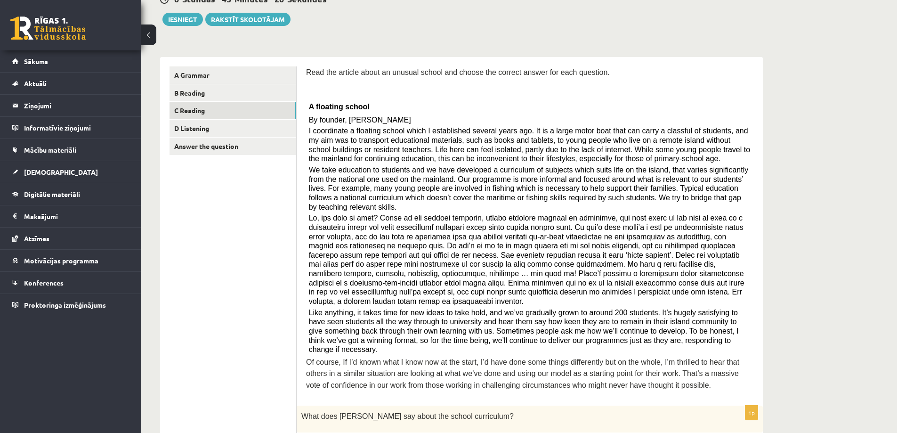
scroll to position [94, 0]
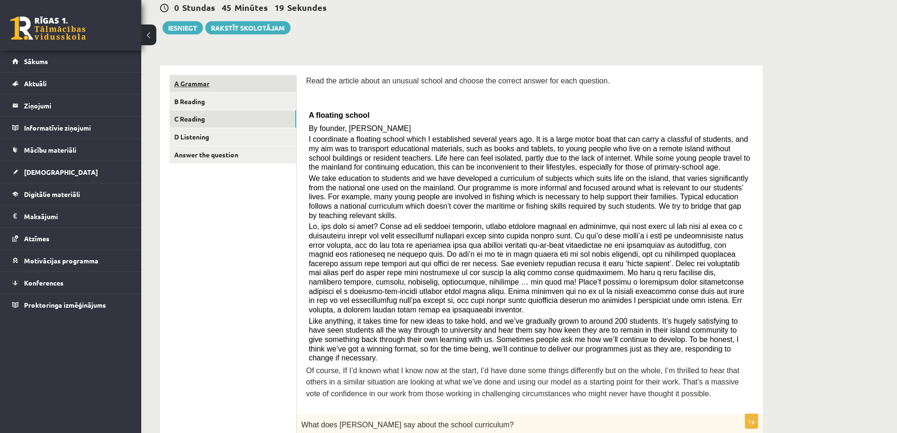
click at [219, 83] on link "A Grammar" at bounding box center [232, 83] width 127 height 17
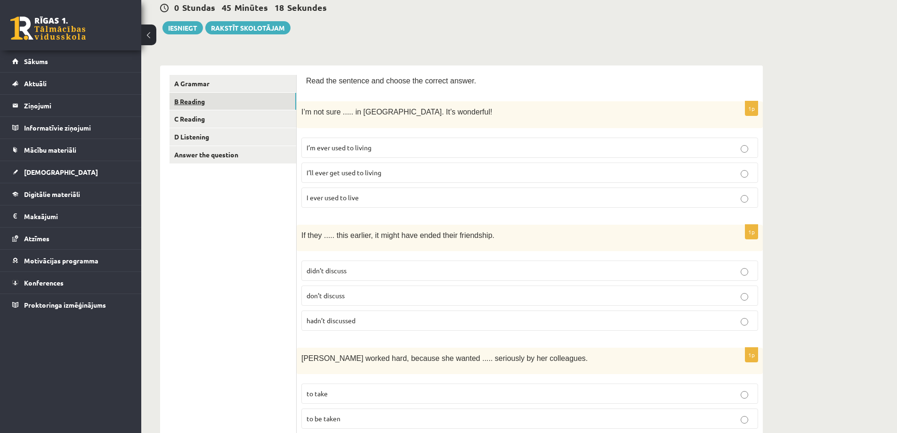
click at [211, 103] on link "B Reading" at bounding box center [232, 101] width 127 height 17
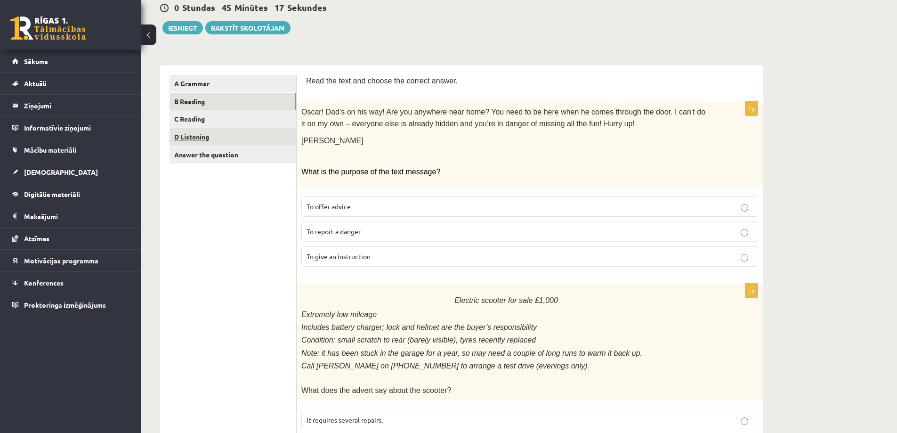
click at [202, 143] on link "D Listening" at bounding box center [232, 136] width 127 height 17
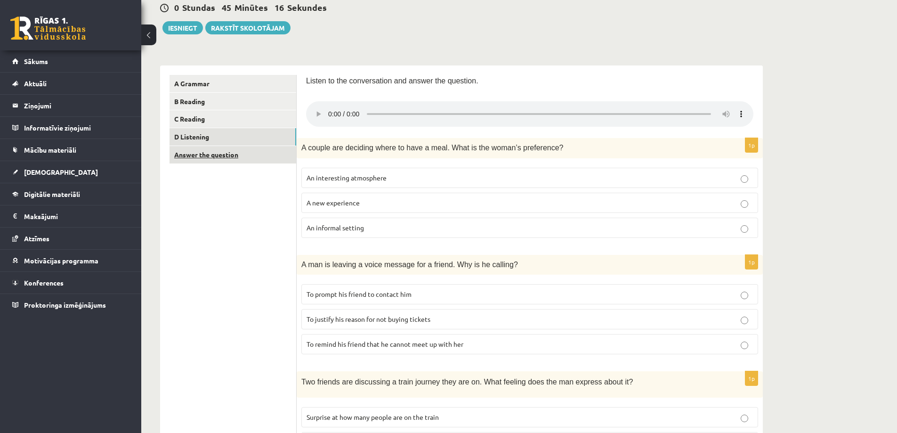
click at [203, 156] on link "Answer the question" at bounding box center [232, 154] width 127 height 17
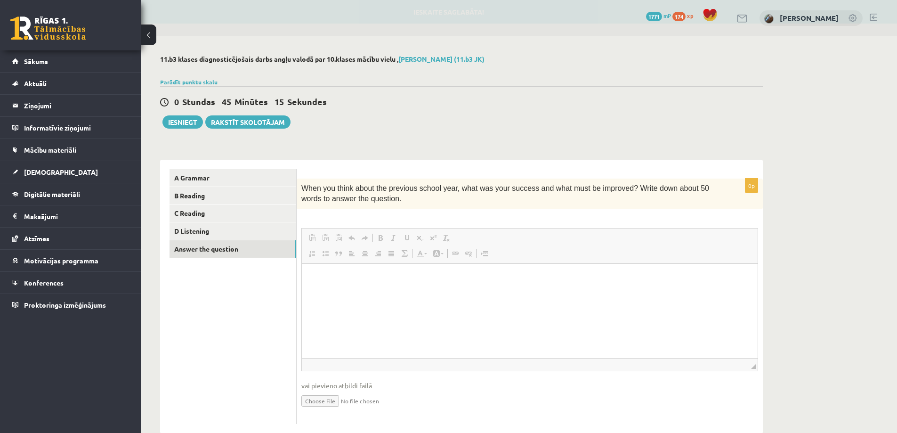
scroll to position [0, 0]
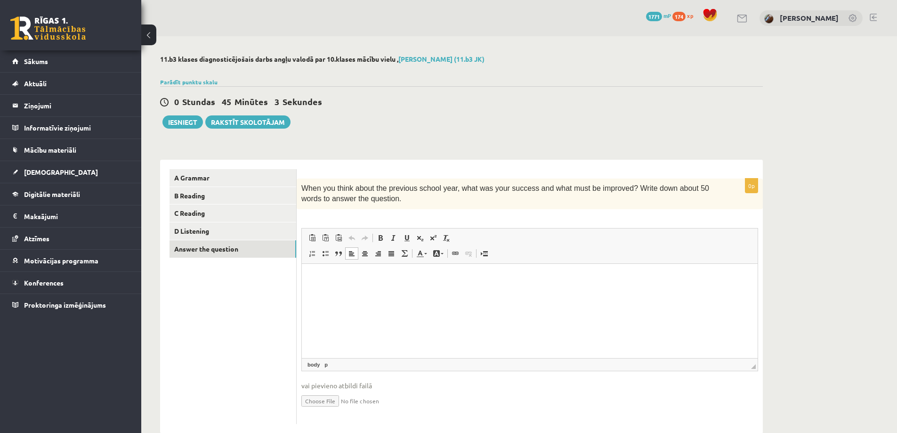
click at [371, 282] on p "Bagātinātā teksta redaktors, wiswyg-editor-user-answer-47024824306340" at bounding box center [529, 278] width 437 height 10
click at [168, 118] on button "Iesniegt" at bounding box center [182, 121] width 40 height 13
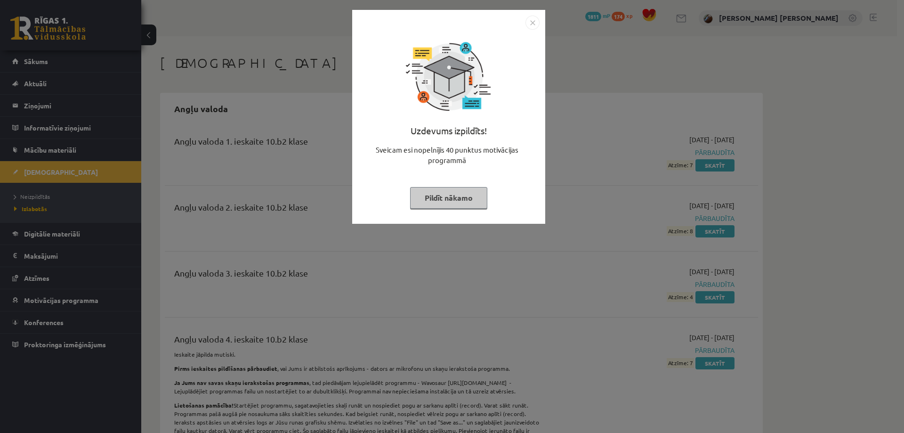
click at [433, 198] on button "Pildīt nākamo" at bounding box center [448, 198] width 77 height 22
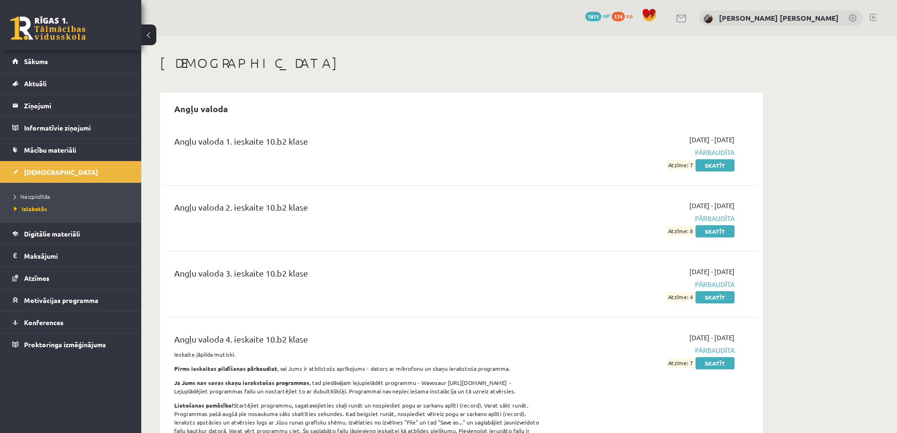
click at [20, 191] on ul "Neizpildītās Izlabotās" at bounding box center [70, 203] width 141 height 40
click at [40, 190] on ul "Neizpildītās Izlabotās" at bounding box center [70, 203] width 141 height 40
click at [40, 194] on span "Neizpildītās" at bounding box center [32, 197] width 36 height 8
